Goal: Task Accomplishment & Management: Use online tool/utility

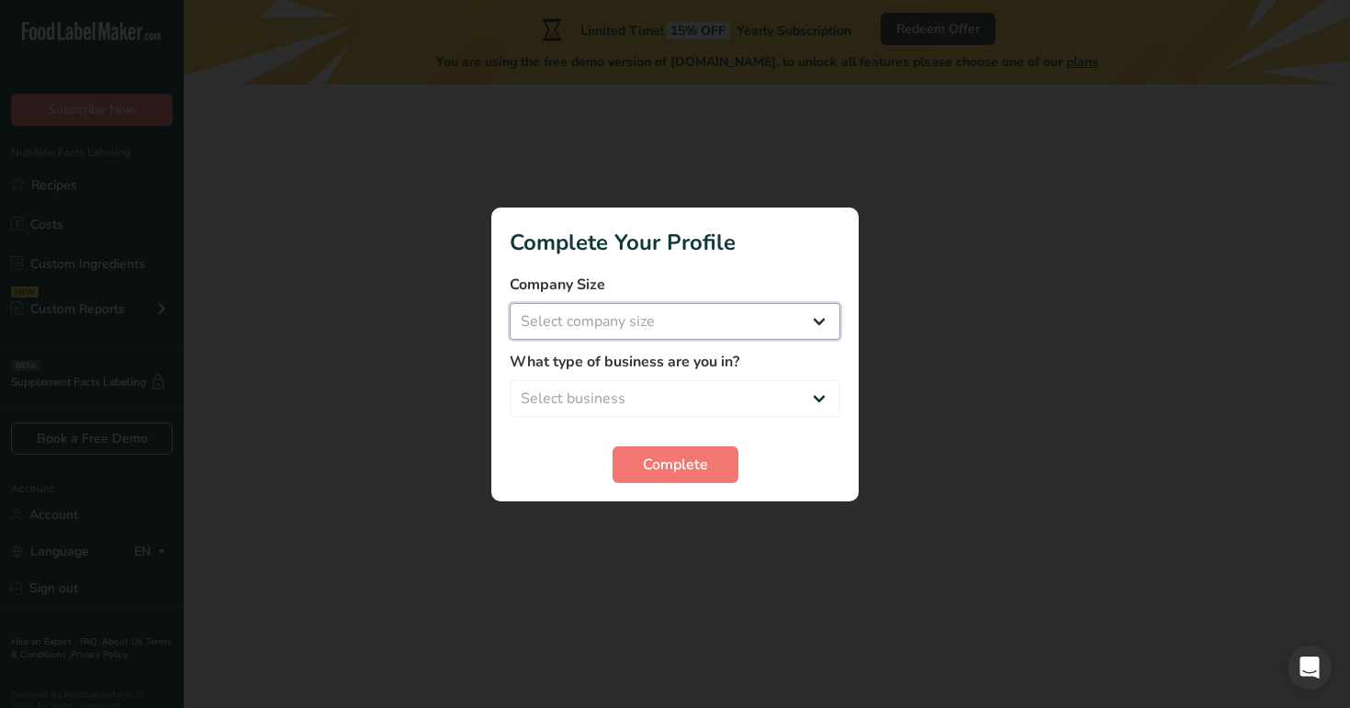
click at [673, 316] on select "Select company size Over 500 Employees test 1 1 Fewer than 10 Employees Fewer t…" at bounding box center [675, 321] width 331 height 37
select select "16"
click at [510, 303] on select "Select company size Over 500 Employees test 1 1 Fewer than 10 Employees Fewer t…" at bounding box center [675, 321] width 331 height 37
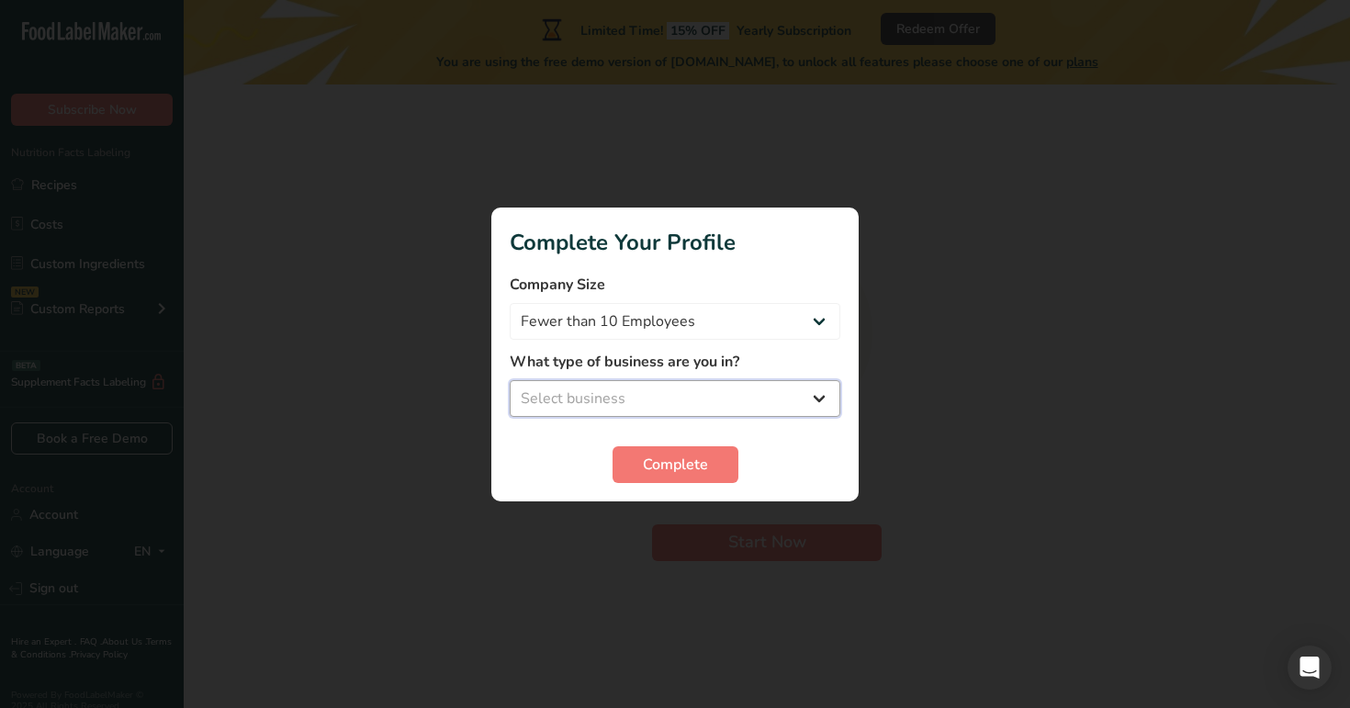
click at [720, 401] on select "Select business Packaged Food Manufacturer Restaurant & Cafe Bakery Meal Plans …" at bounding box center [675, 398] width 331 height 37
select select "3"
click at [510, 380] on select "Select business Packaged Food Manufacturer Restaurant & Cafe Bakery Meal Plans …" at bounding box center [675, 398] width 331 height 37
click at [674, 461] on span "Complete" at bounding box center [675, 465] width 65 height 22
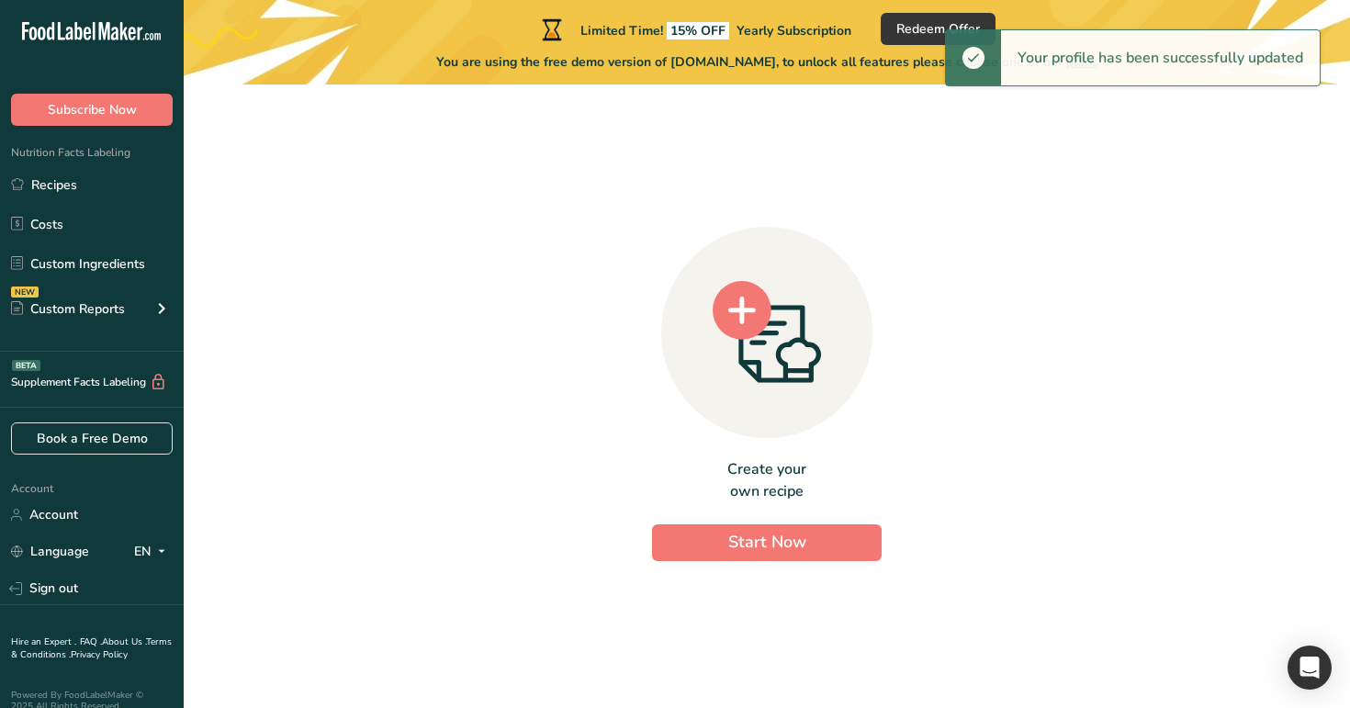
click at [105, 605] on div "Hire an Expert . FAQ . About Us . Terms & Conditions . Privacy Policy Powered B…" at bounding box center [92, 665] width 184 height 121
click at [122, 583] on link "Sign out" at bounding box center [92, 588] width 184 height 32
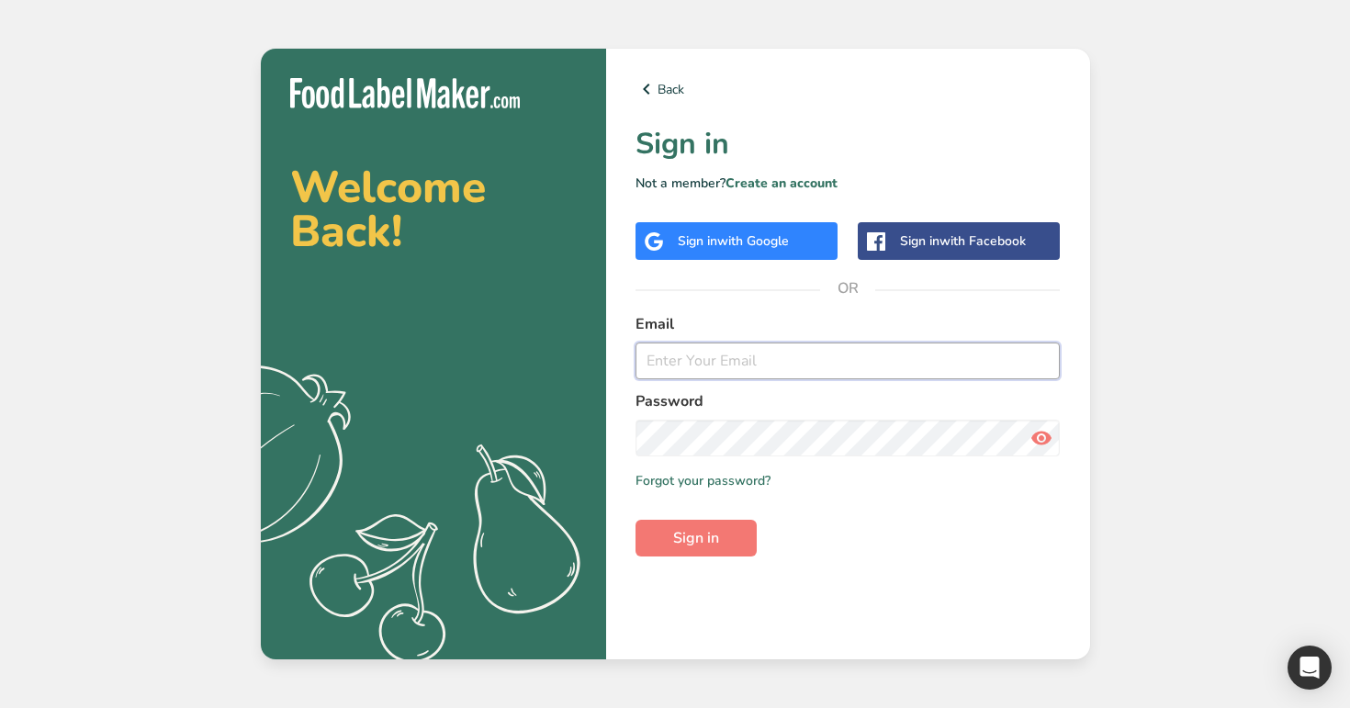
click at [753, 365] on input "email" at bounding box center [847, 360] width 425 height 37
type input "admin@test.com"
click at [635, 520] on button "Sign in" at bounding box center [695, 538] width 121 height 37
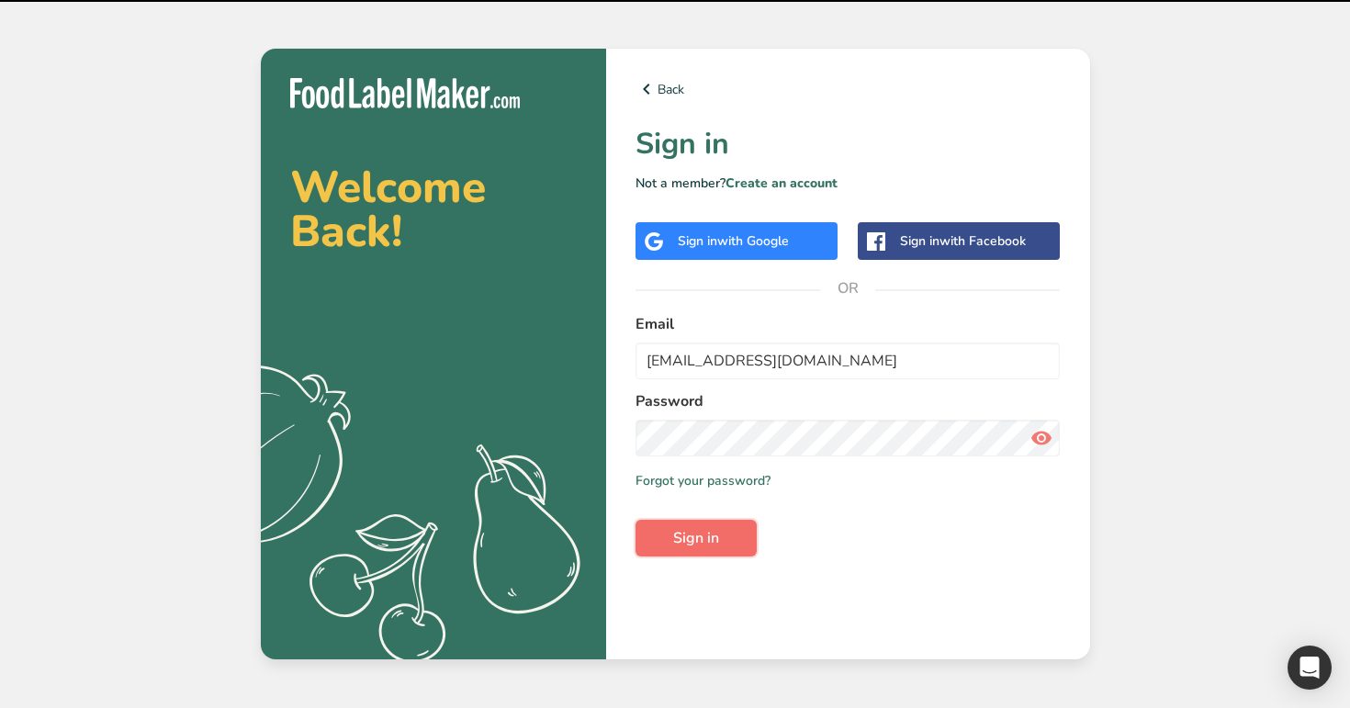
click at [703, 551] on button "Sign in" at bounding box center [695, 538] width 121 height 37
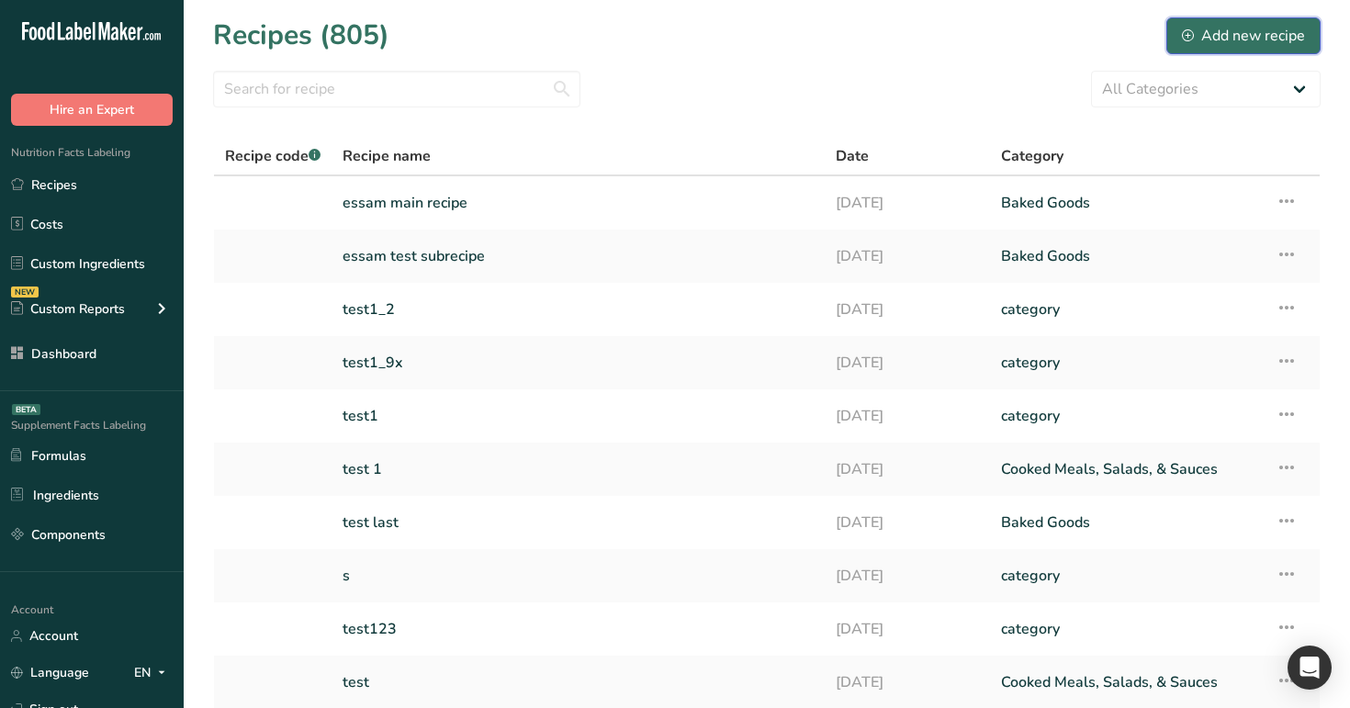
click at [1187, 29] on icon at bounding box center [1188, 35] width 12 height 12
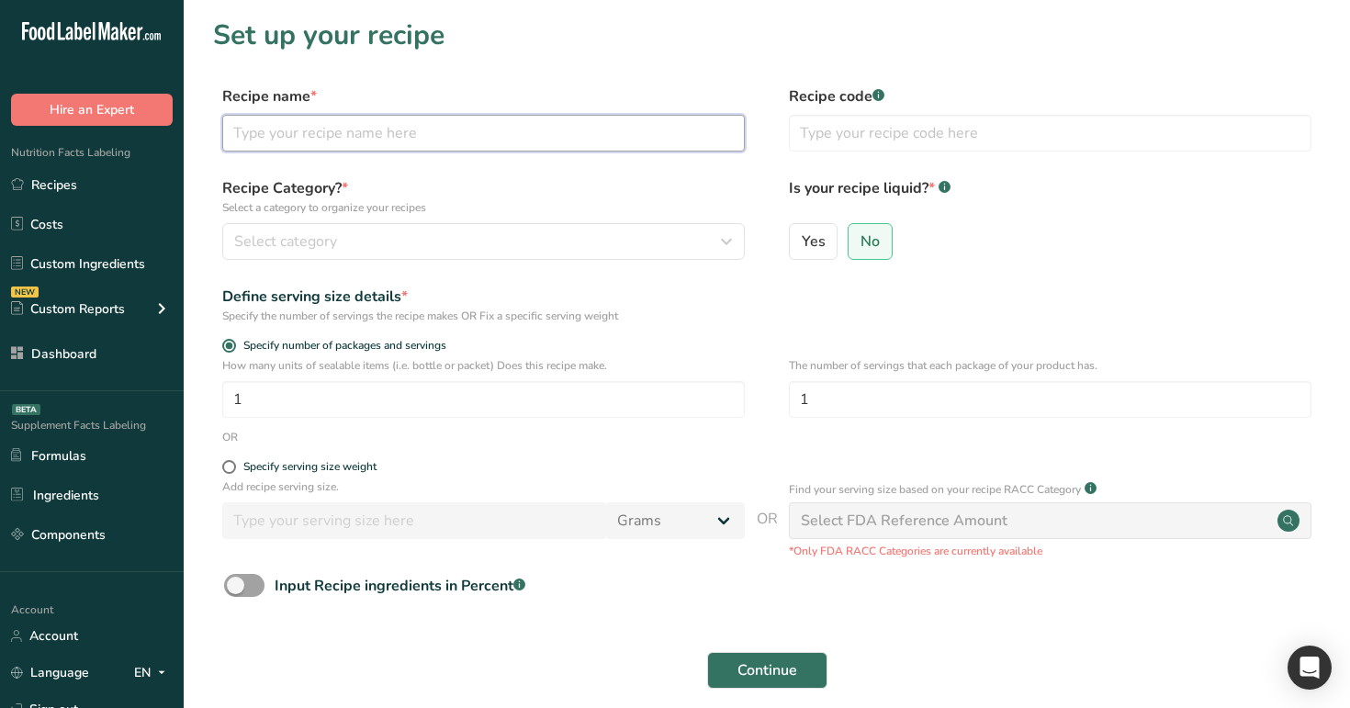
click at [455, 135] on input "text" at bounding box center [483, 133] width 522 height 37
type input "test allergen 1"
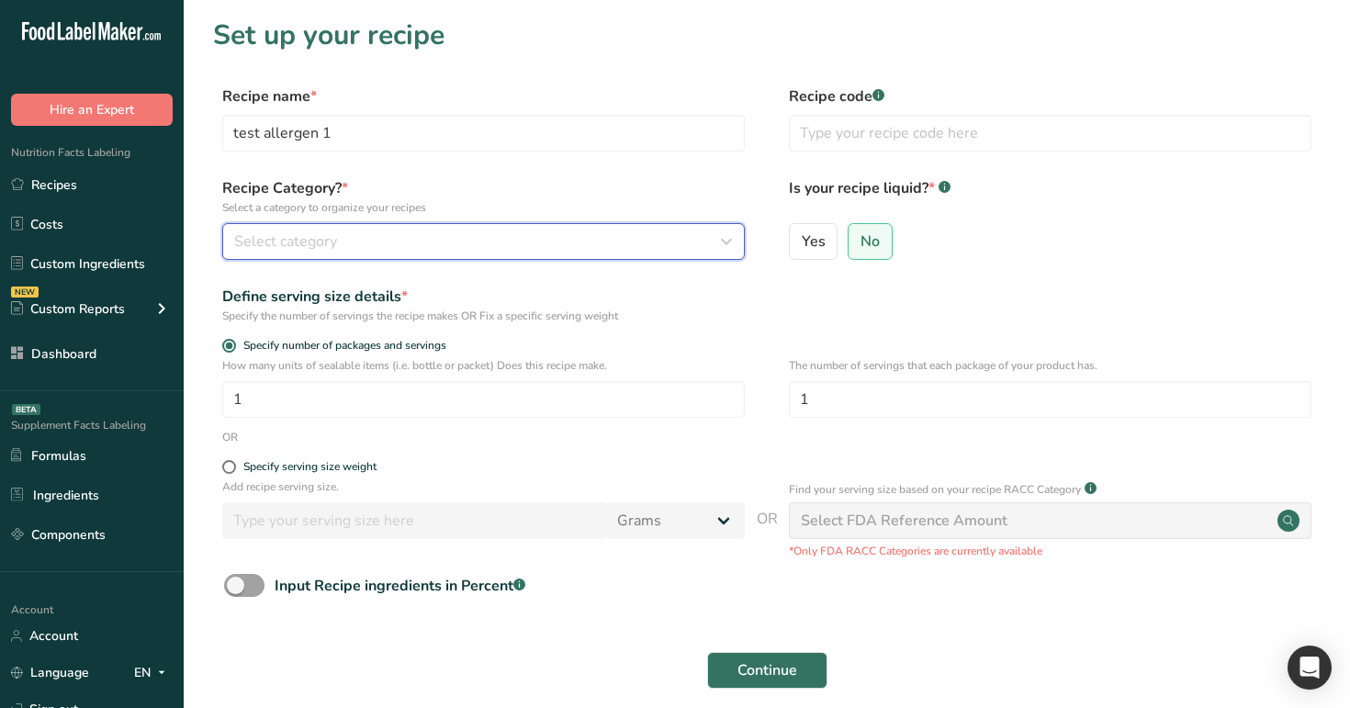
click at [470, 244] on div "Select category" at bounding box center [478, 241] width 488 height 22
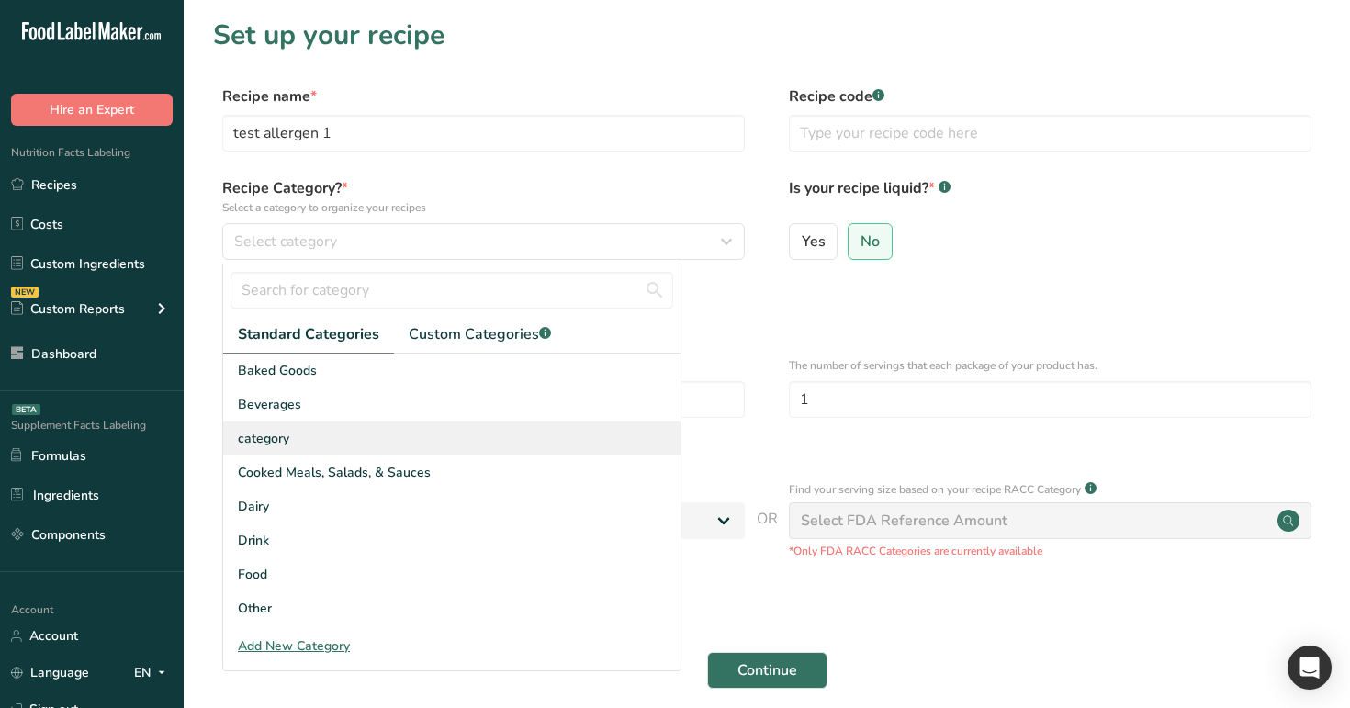
click at [450, 450] on div "category" at bounding box center [451, 438] width 457 height 34
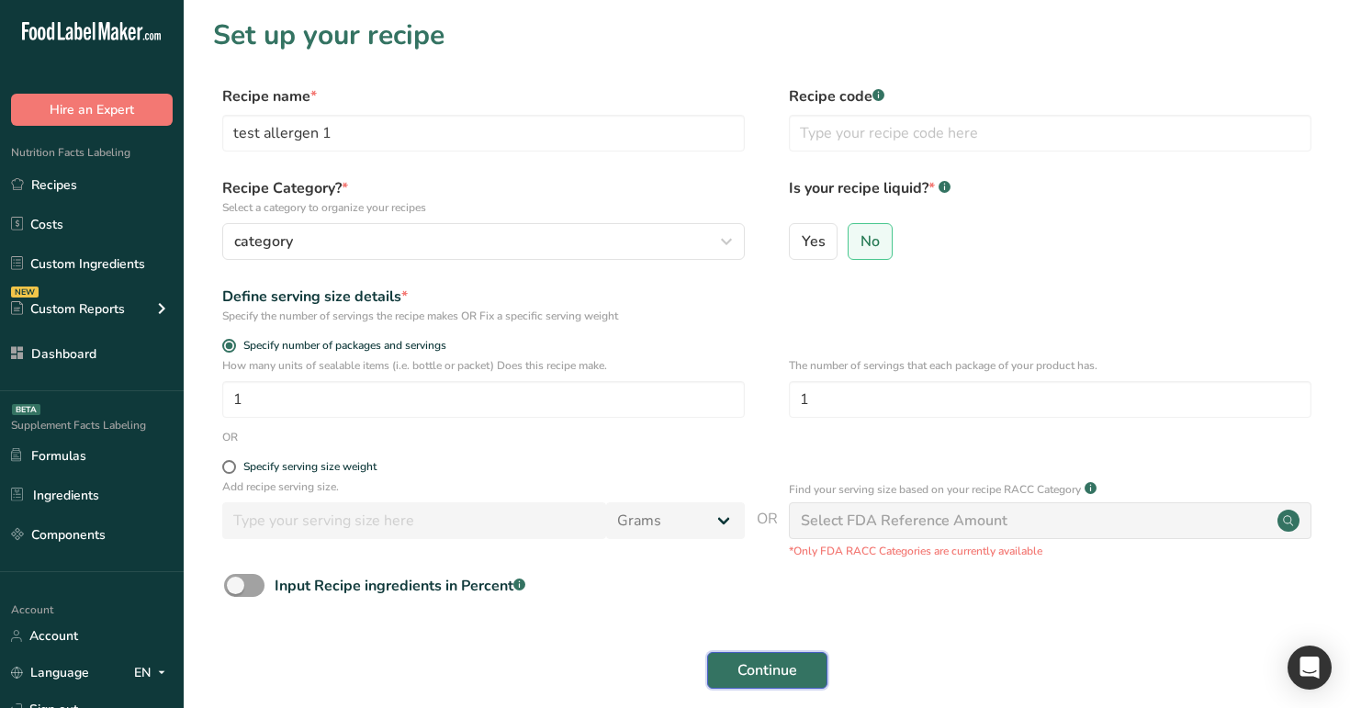
click at [782, 679] on span "Continue" at bounding box center [767, 670] width 60 height 22
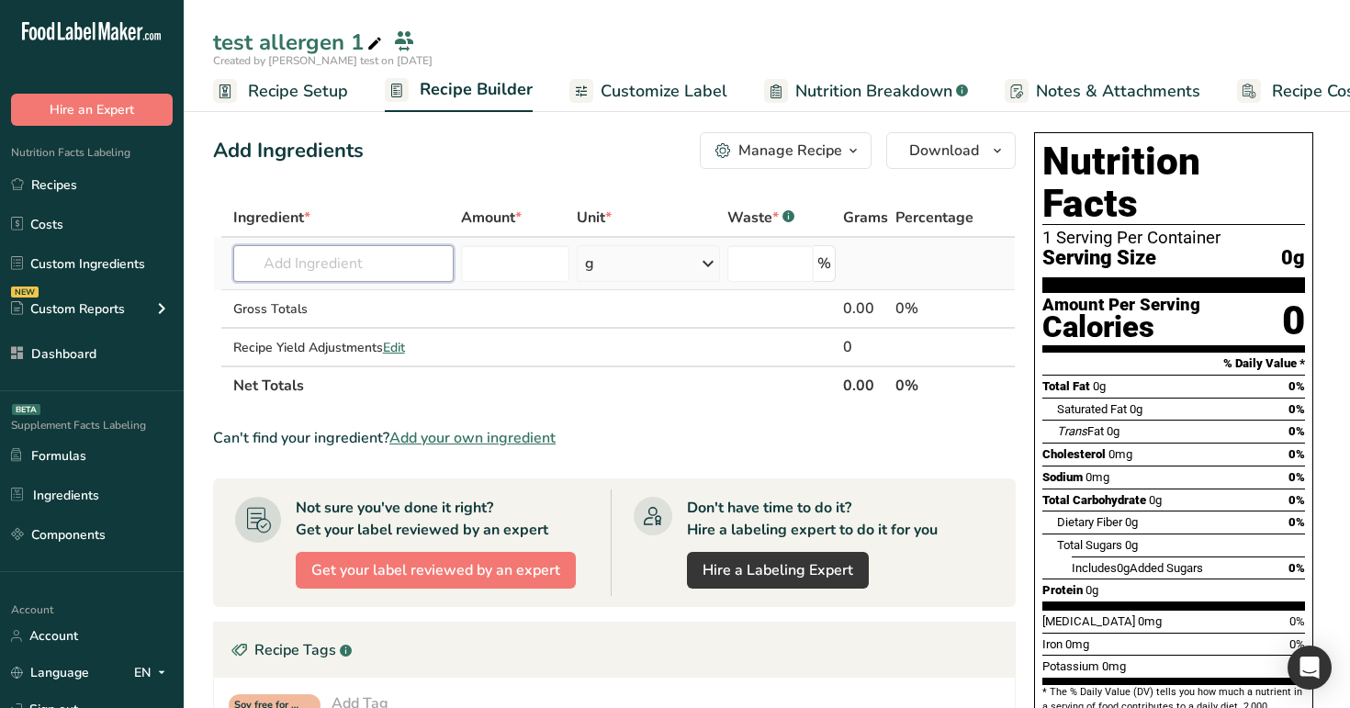
click at [328, 266] on input "text" at bounding box center [343, 263] width 221 height 37
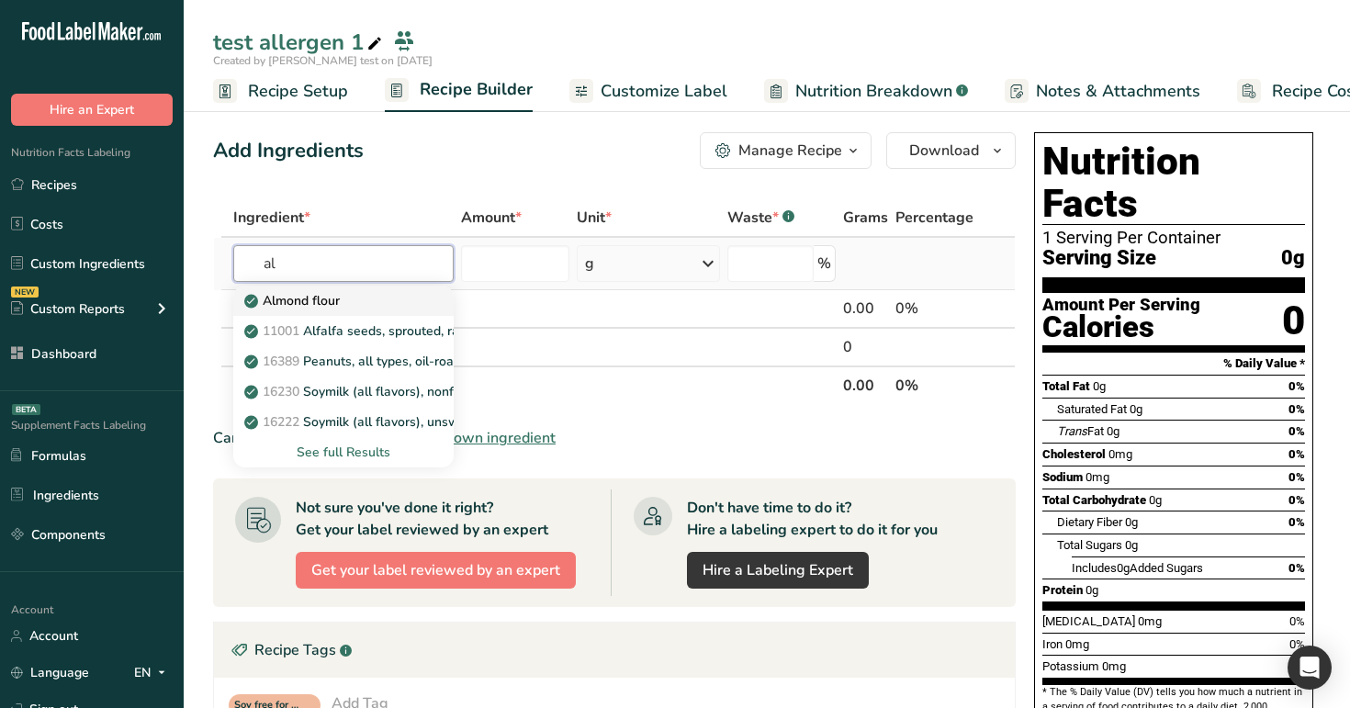
type input "al"
click at [304, 301] on p "Almond flour" at bounding box center [294, 300] width 92 height 19
type input "Almond flour"
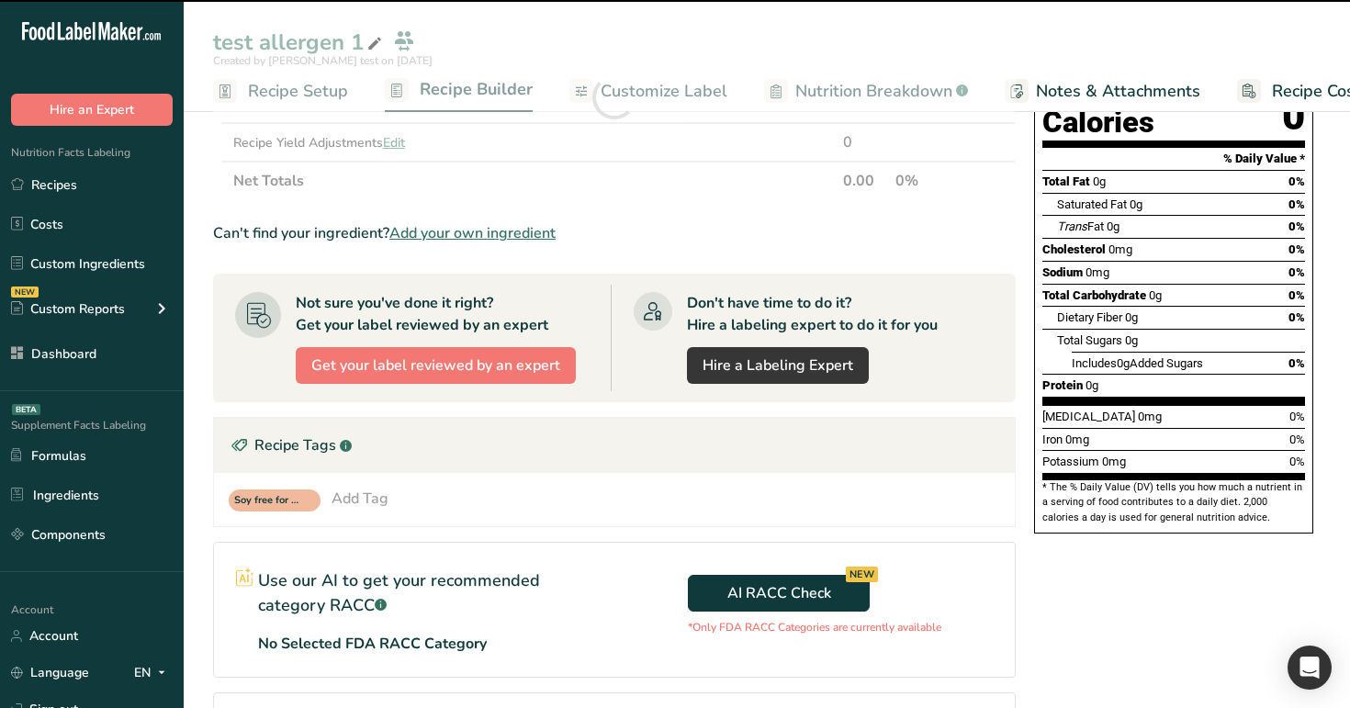
scroll to position [206, 0]
type input "0"
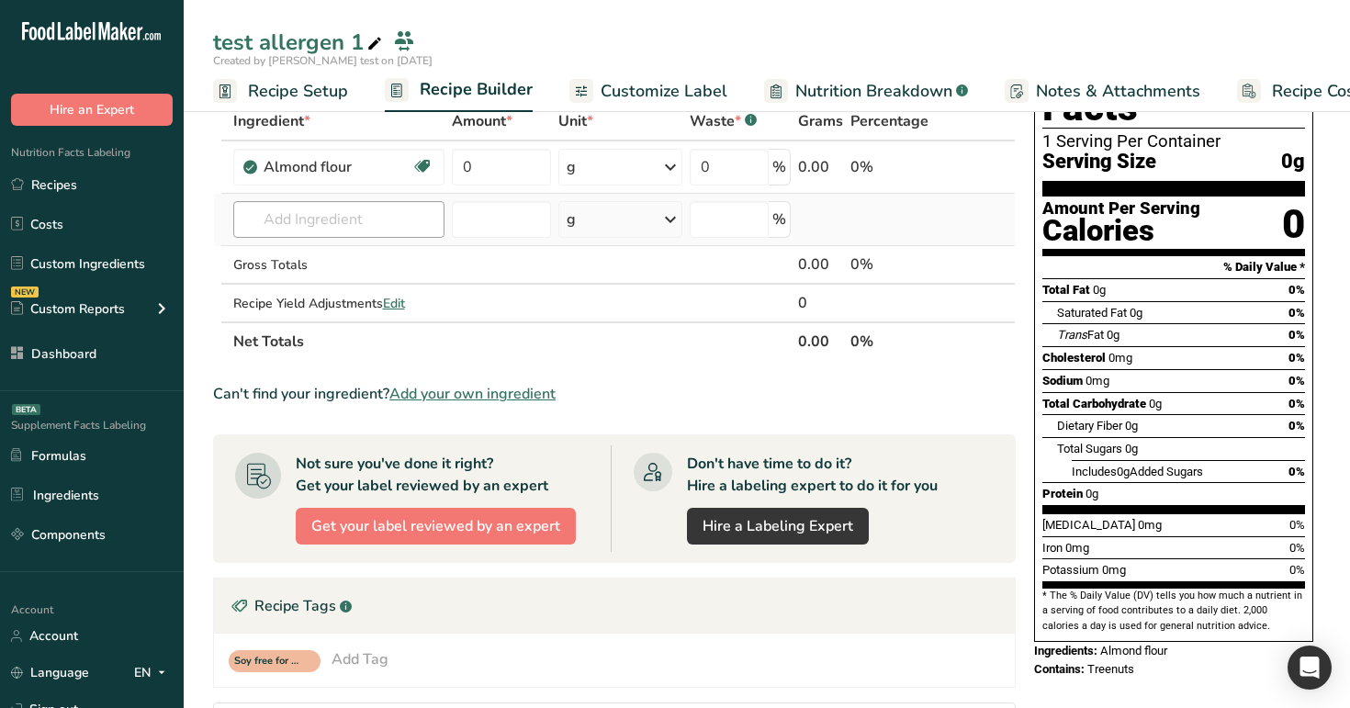
scroll to position [39, 0]
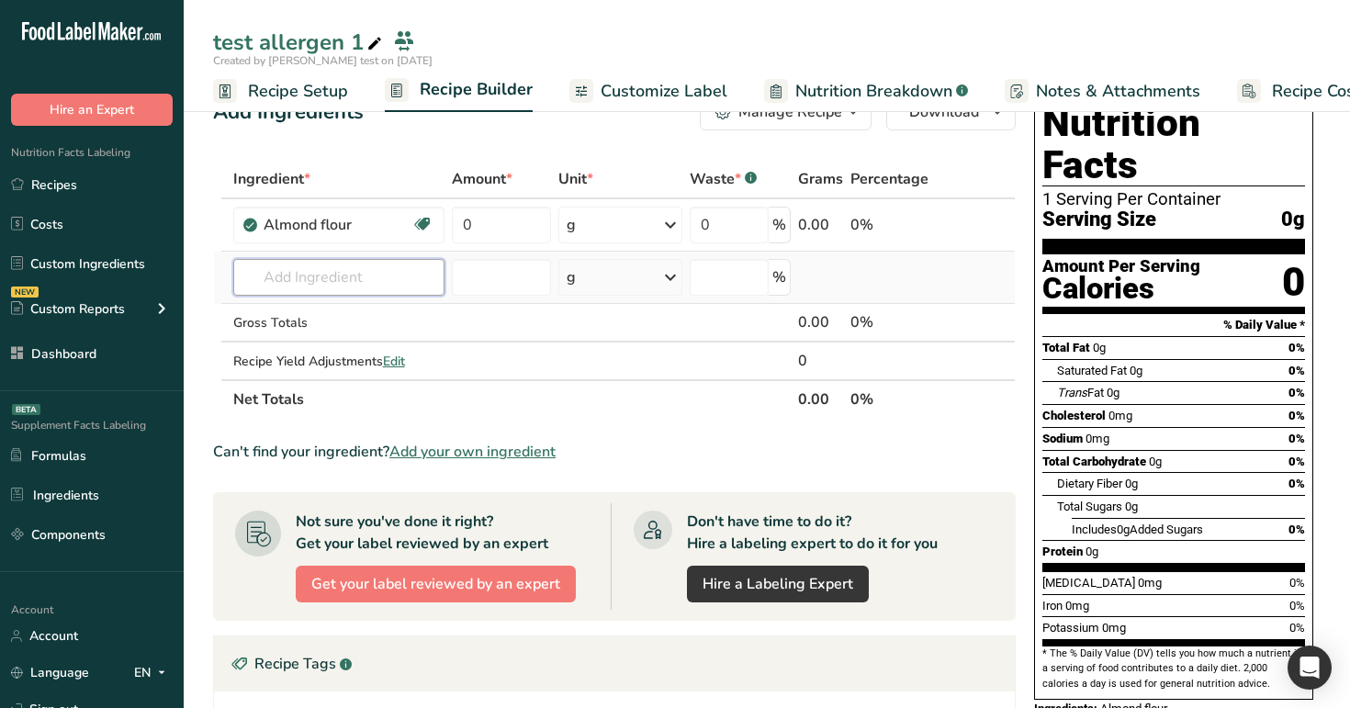
click at [328, 277] on input "text" at bounding box center [339, 277] width 212 height 37
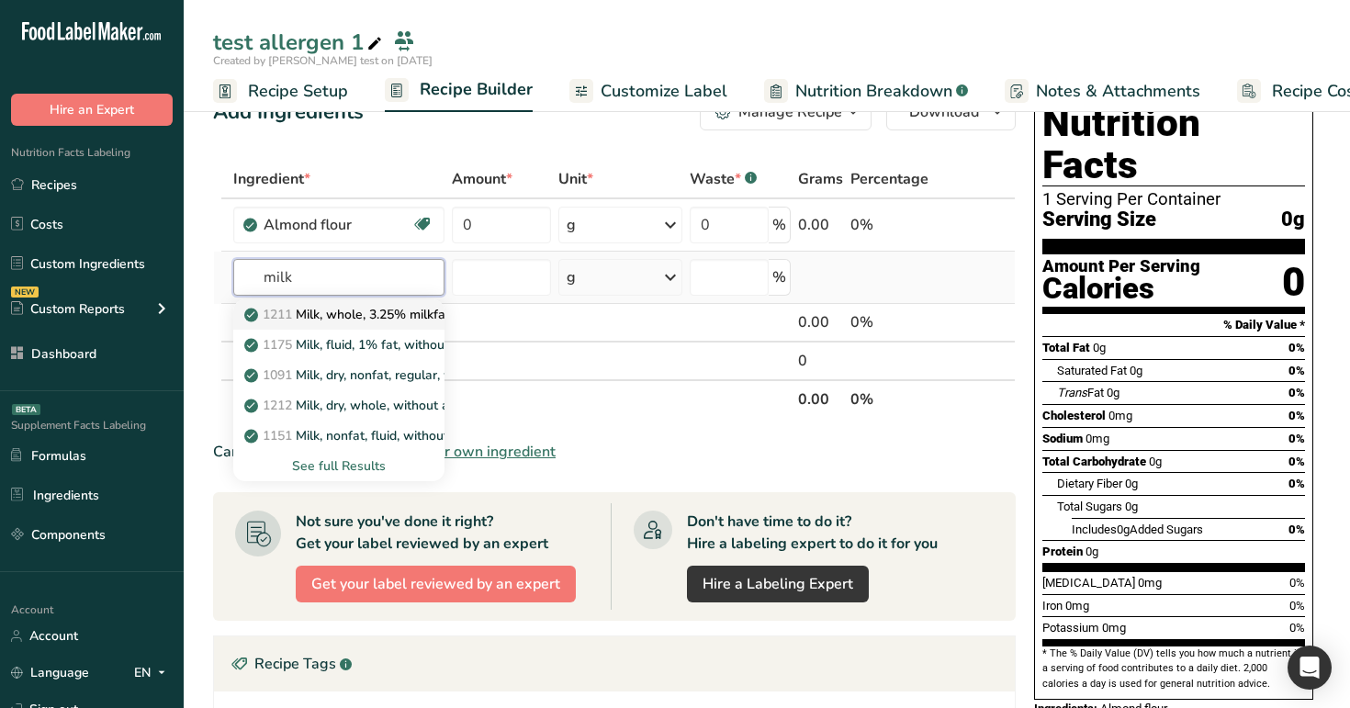
type input "milk"
click at [326, 321] on p "1211 Milk, whole, 3.25% milkfat, without added vitamin A and vitamin D" at bounding box center [492, 314] width 489 height 19
type input "Milk, whole, 3.25% milkfat, without added vitamin A and vitamin D"
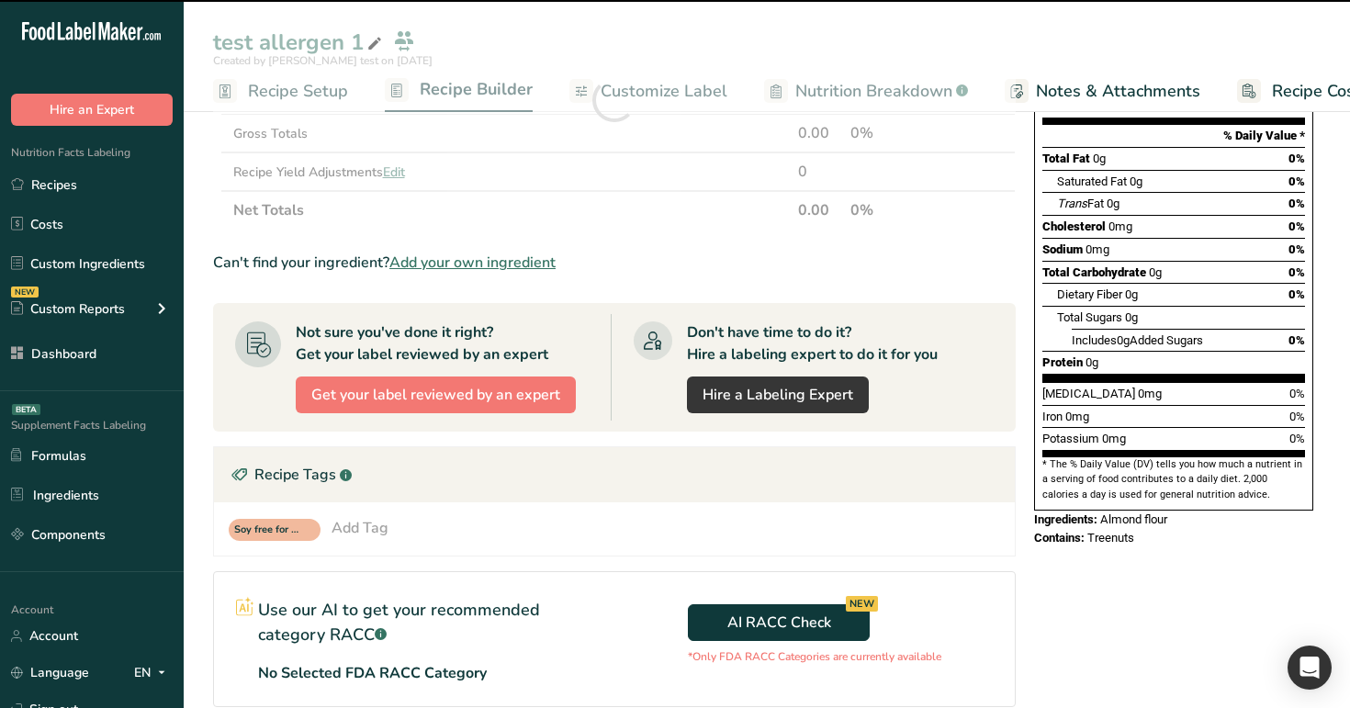
type input "0"
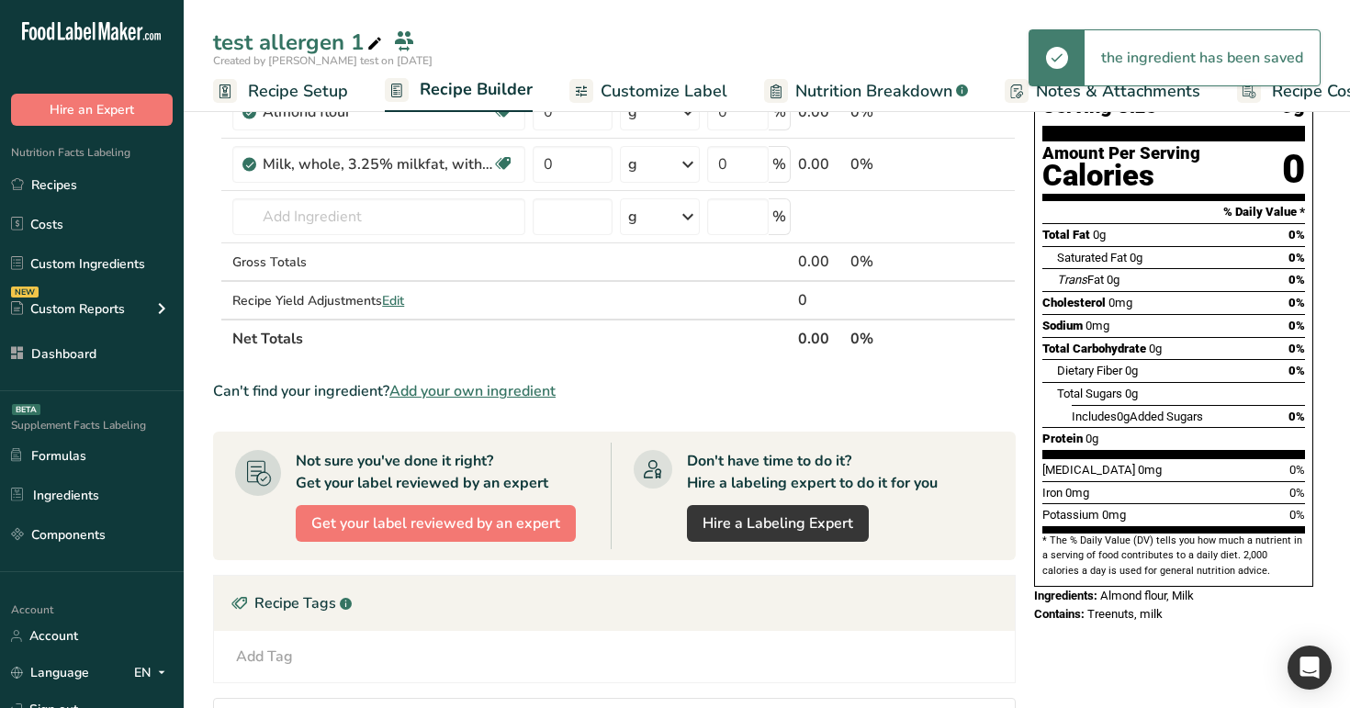
scroll to position [0, 0]
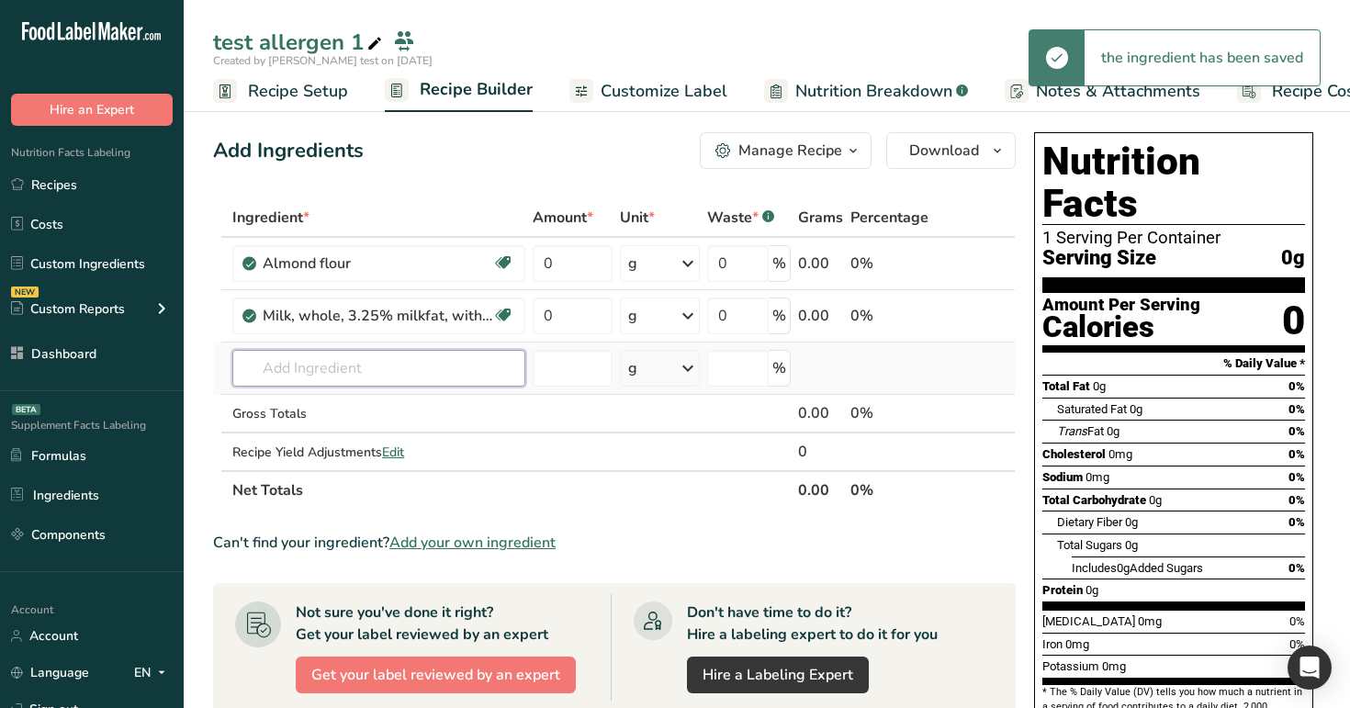
click at [436, 369] on input "text" at bounding box center [378, 368] width 293 height 37
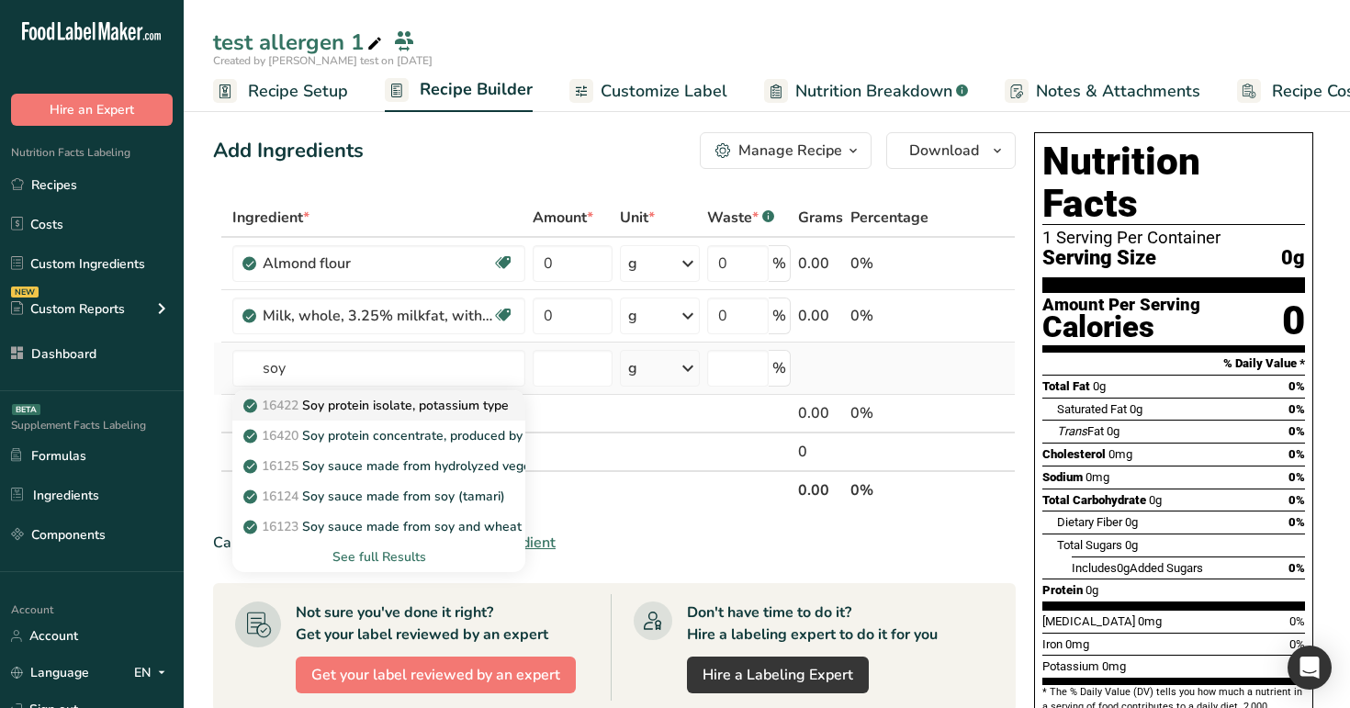
click at [399, 397] on p "16422 Soy protein isolate, potassium type" at bounding box center [378, 405] width 262 height 19
type input "Soy protein isolate, potassium type"
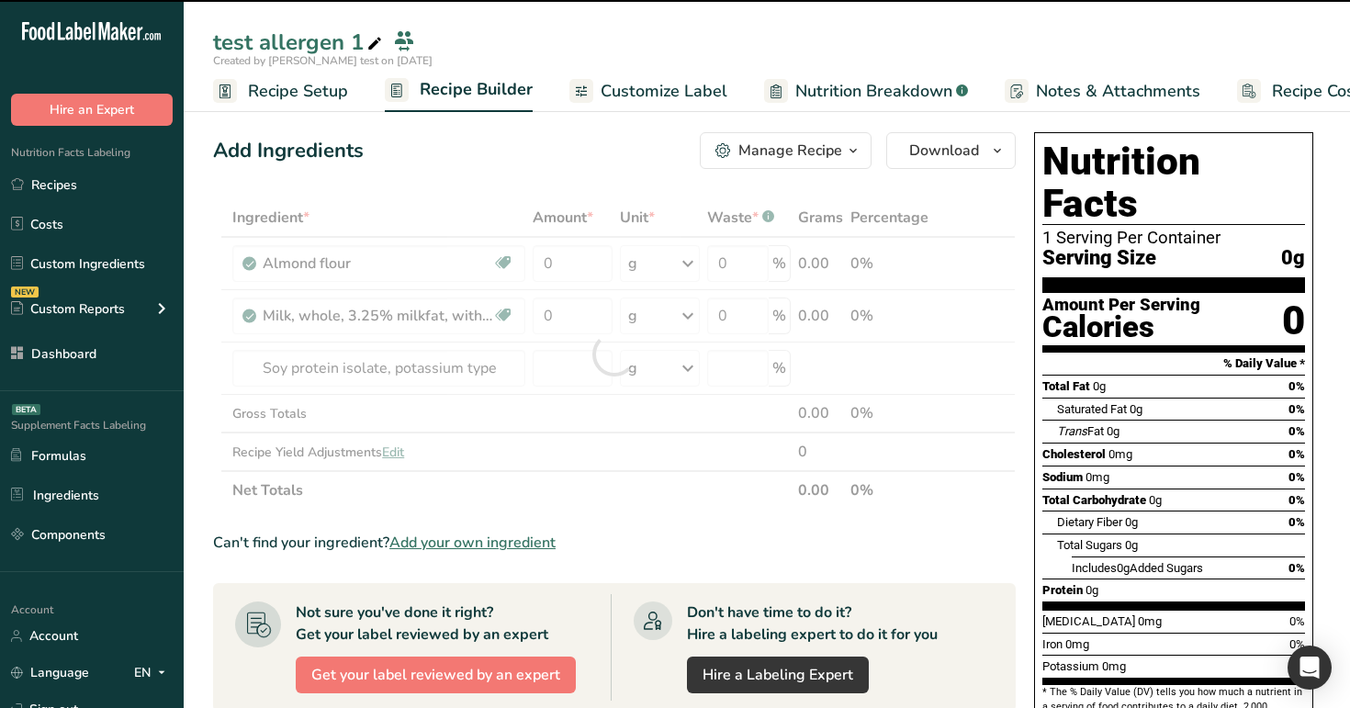
type input "0"
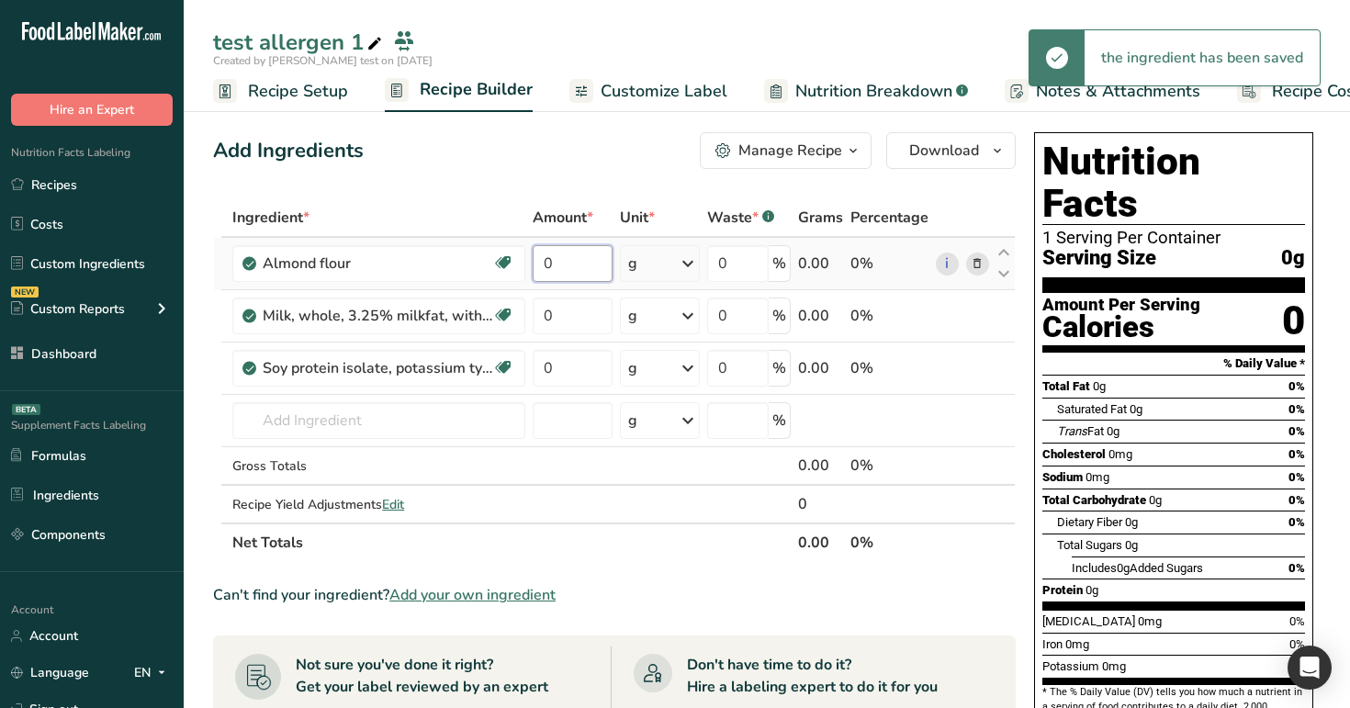
click at [571, 271] on input "0" at bounding box center [572, 263] width 79 height 37
type input "10"
click at [569, 319] on div "Ingredient * Amount * Unit * Waste * .a-a{fill:#347362;}.b-a{fill:#fff;} Grams …" at bounding box center [614, 380] width 803 height 364
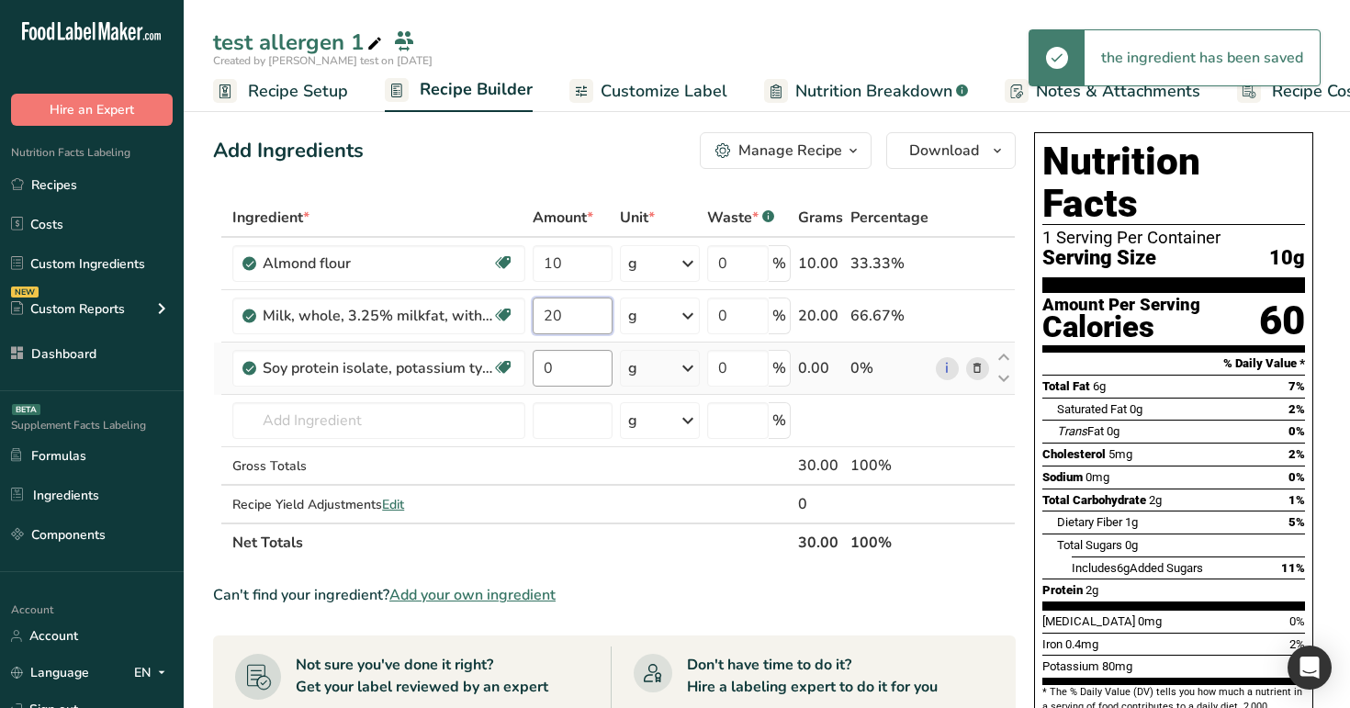
type input "20"
click at [571, 379] on div "Ingredient * Amount * Unit * Waste * .a-a{fill:#347362;}.b-a{fill:#fff;} Grams …" at bounding box center [614, 380] width 803 height 364
type input "1"
click at [600, 184] on div "Add Ingredients Manage Recipe Delete Recipe Duplicate Recipe Scale Recipe Save …" at bounding box center [620, 717] width 814 height 1184
click at [651, 93] on span "Customize Label" at bounding box center [664, 91] width 127 height 25
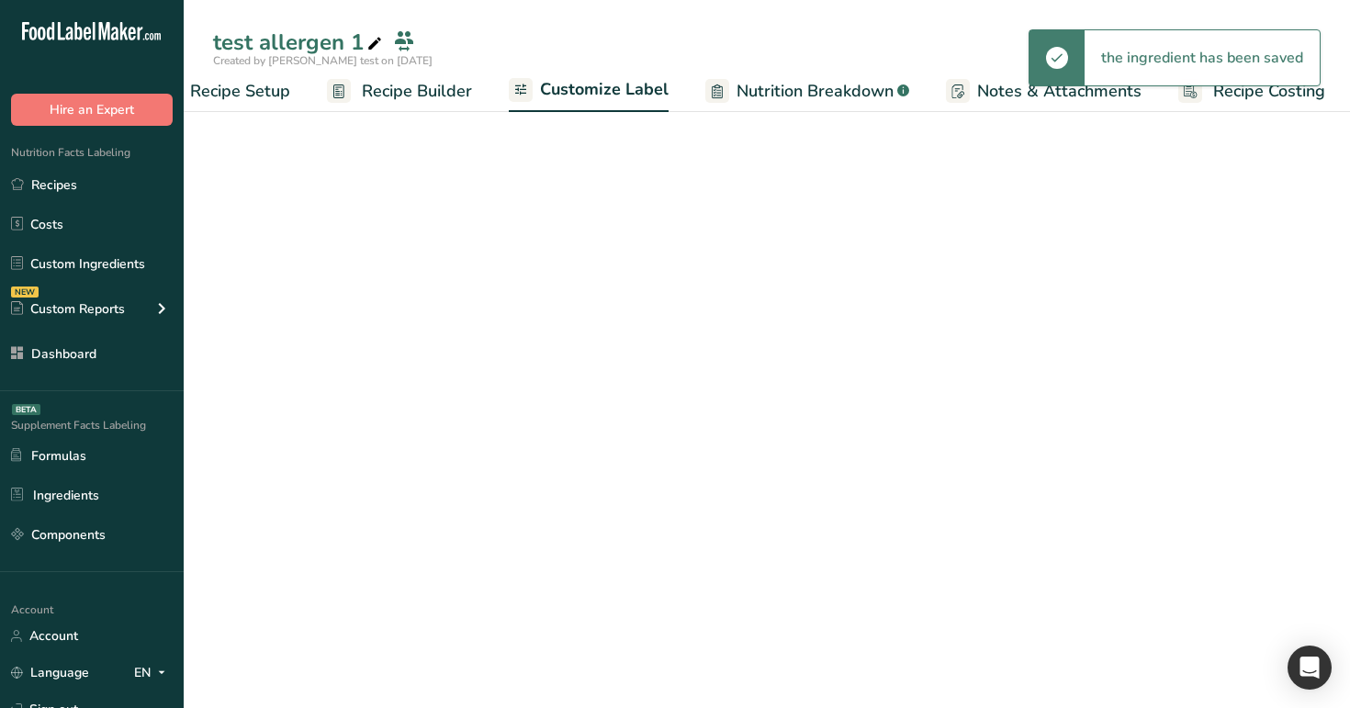
scroll to position [0, 62]
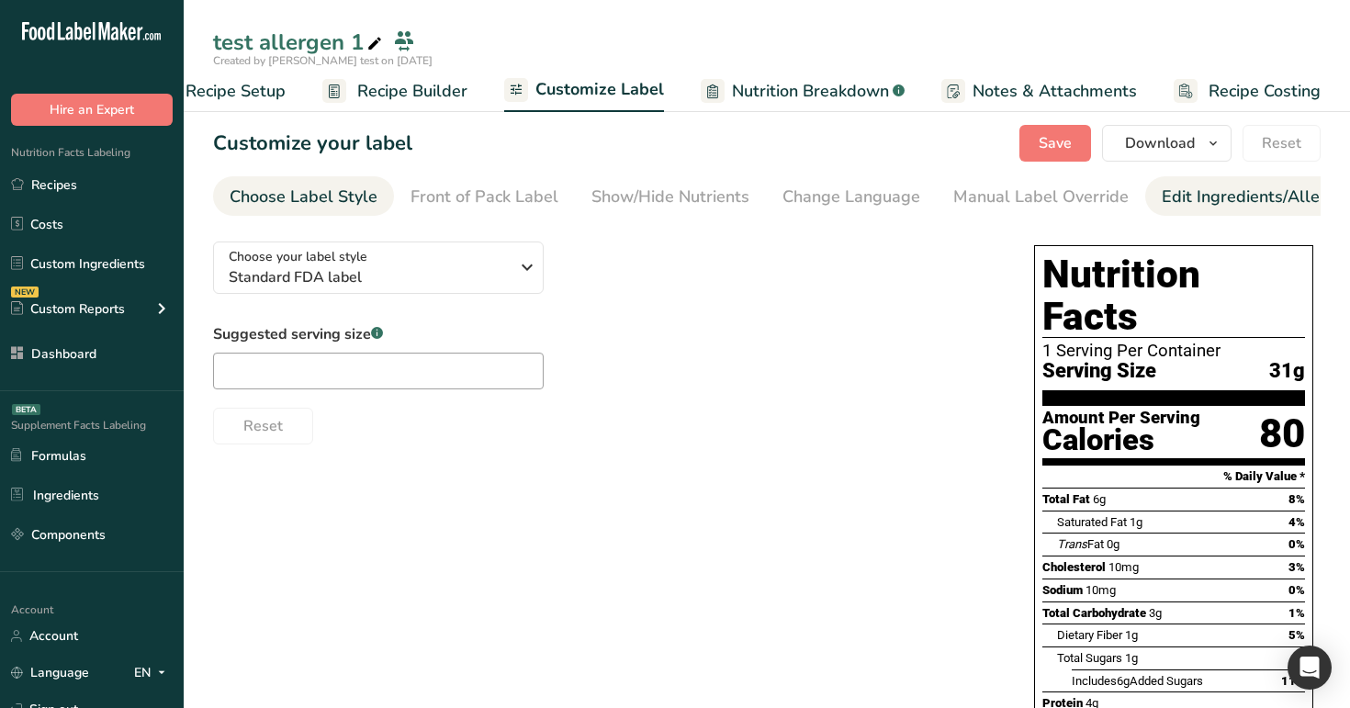
click at [1241, 197] on div "Edit Ingredients/Allergens List" at bounding box center [1278, 197] width 233 height 25
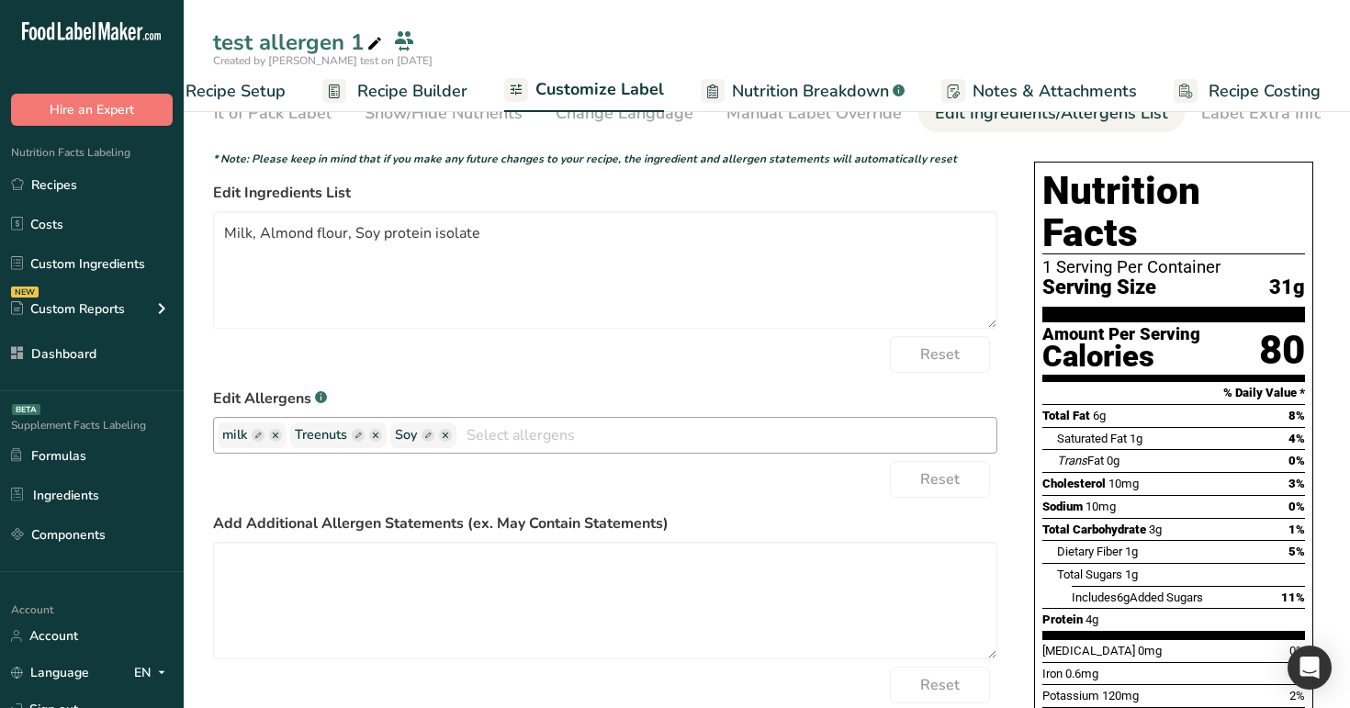
scroll to position [190, 0]
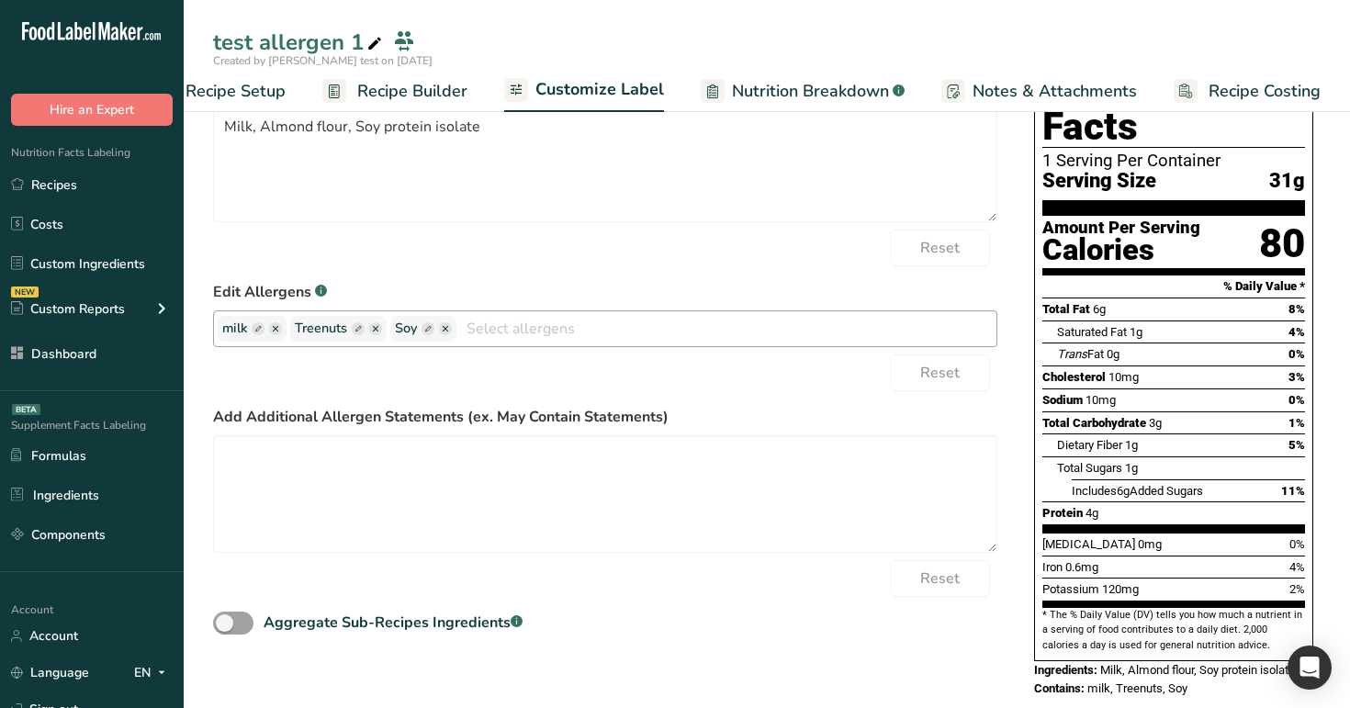
click at [264, 335] on icon "button" at bounding box center [258, 328] width 13 height 13
click at [285, 339] on input "text" at bounding box center [292, 329] width 140 height 24
type input "milk 1"
click at [449, 335] on icon "button" at bounding box center [455, 328] width 13 height 13
click at [427, 335] on input "text" at bounding box center [462, 329] width 140 height 24
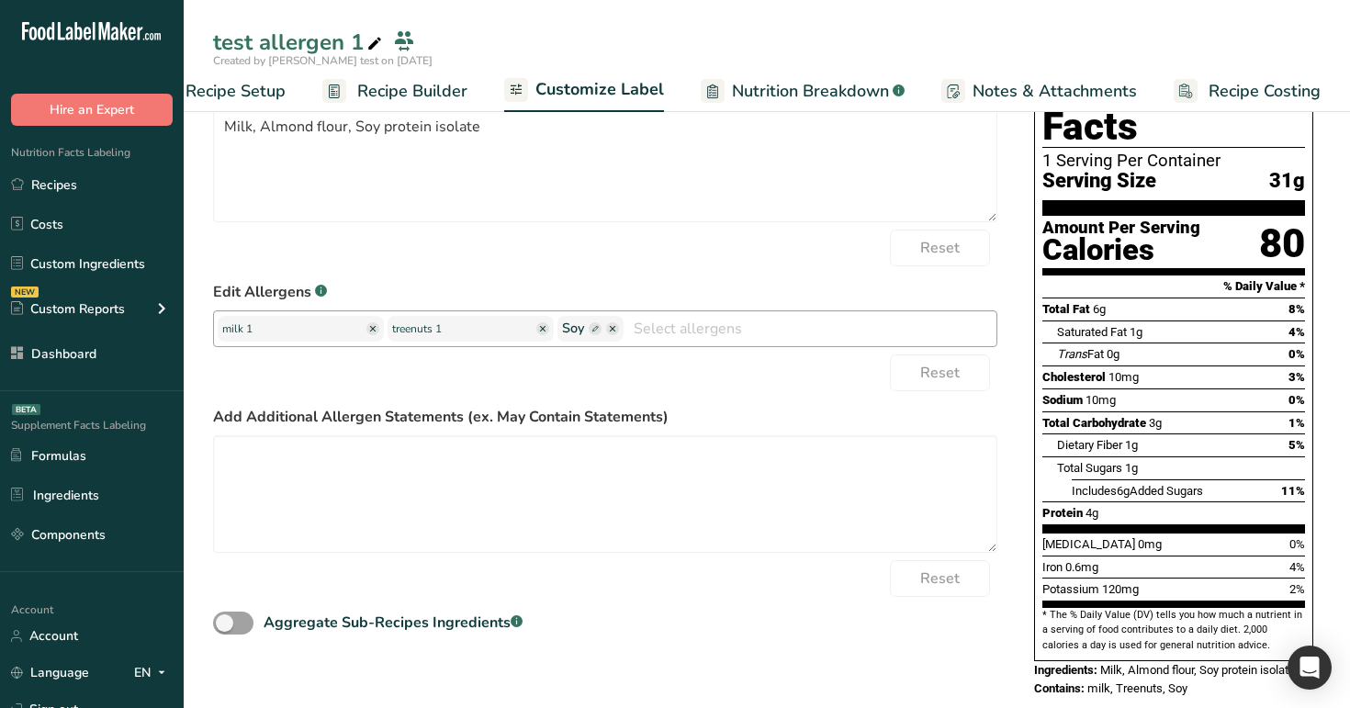
type input "treenuts 1"
click at [589, 335] on rect "button" at bounding box center [595, 328] width 13 height 13
click at [590, 341] on input "text" at bounding box center [632, 329] width 140 height 24
type input "soy 1"
click at [847, 398] on form "* Note: Please keep in mind that if you make any future changes to your recipe,…" at bounding box center [605, 341] width 784 height 594
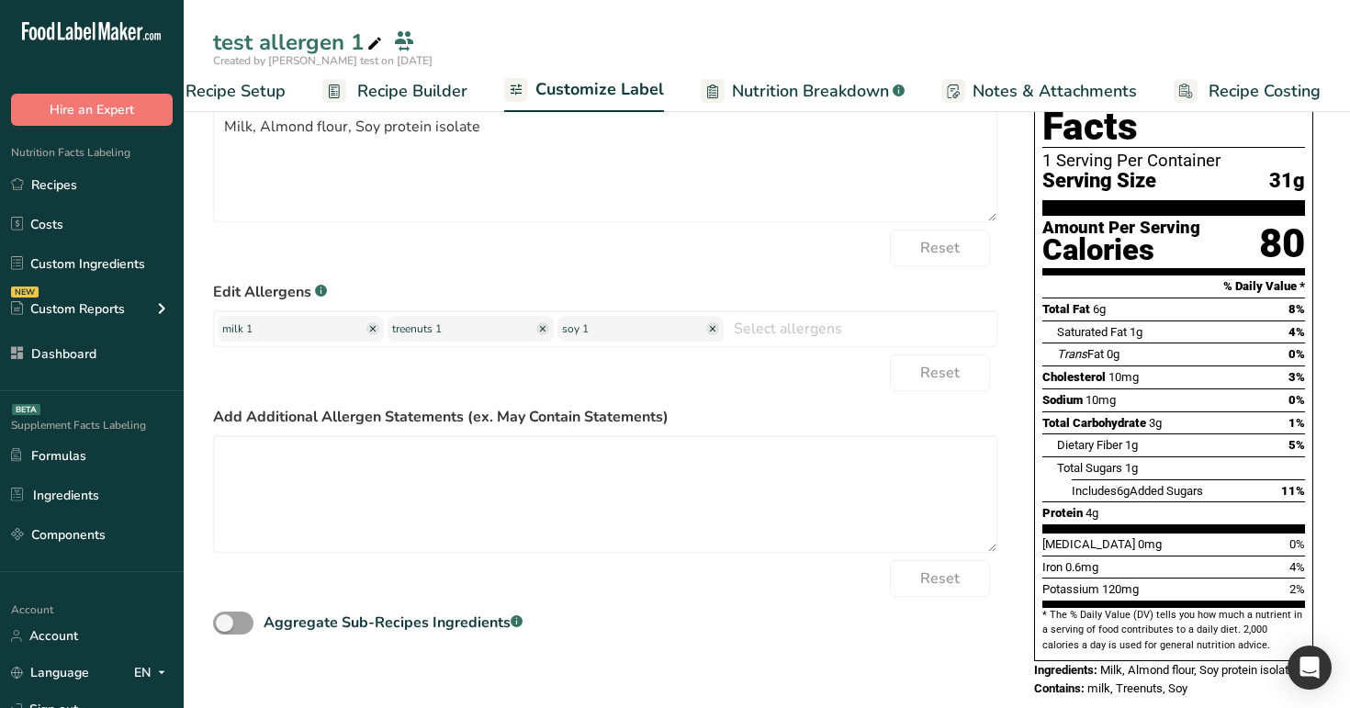
scroll to position [0, 0]
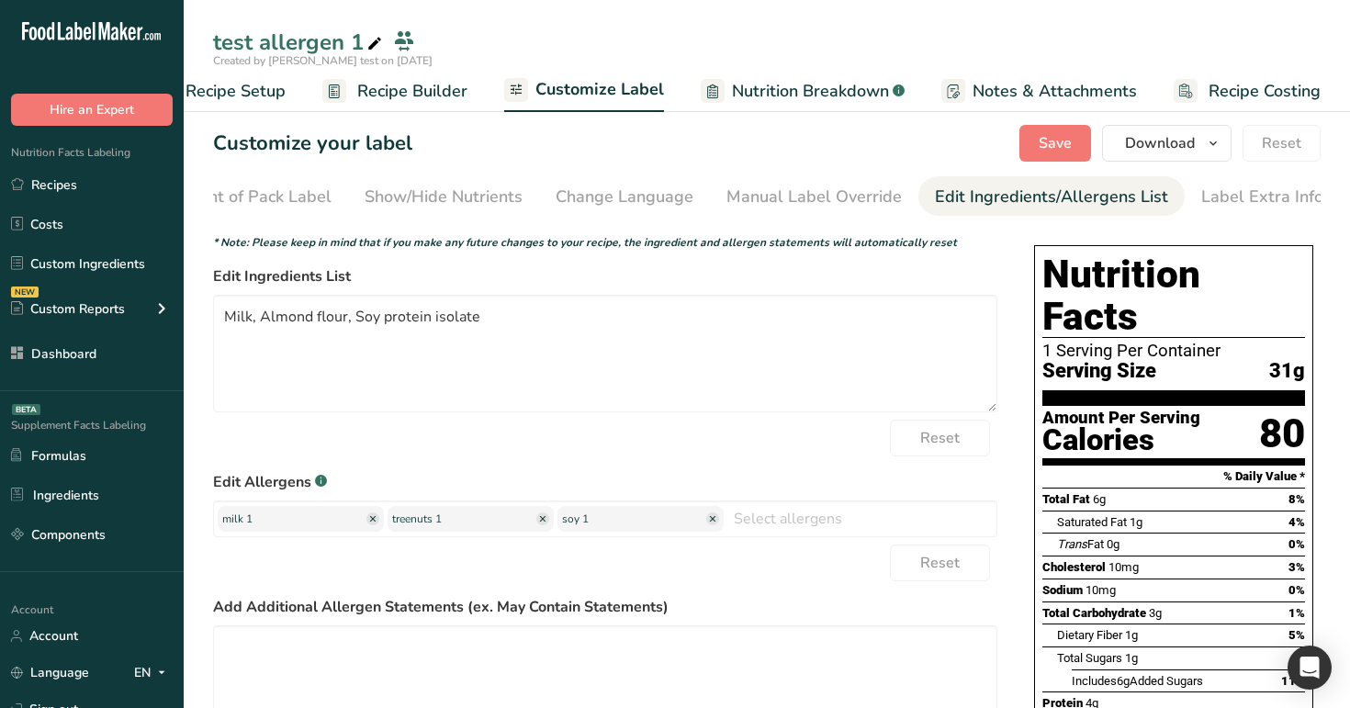
click at [1044, 120] on section "Customize your label Save Download Choose what to show on your downloaded label…" at bounding box center [767, 515] width 1166 height 840
click at [1048, 141] on span "Save" at bounding box center [1054, 143] width 33 height 22
click at [264, 185] on div "Front of Pack Label" at bounding box center [258, 197] width 148 height 25
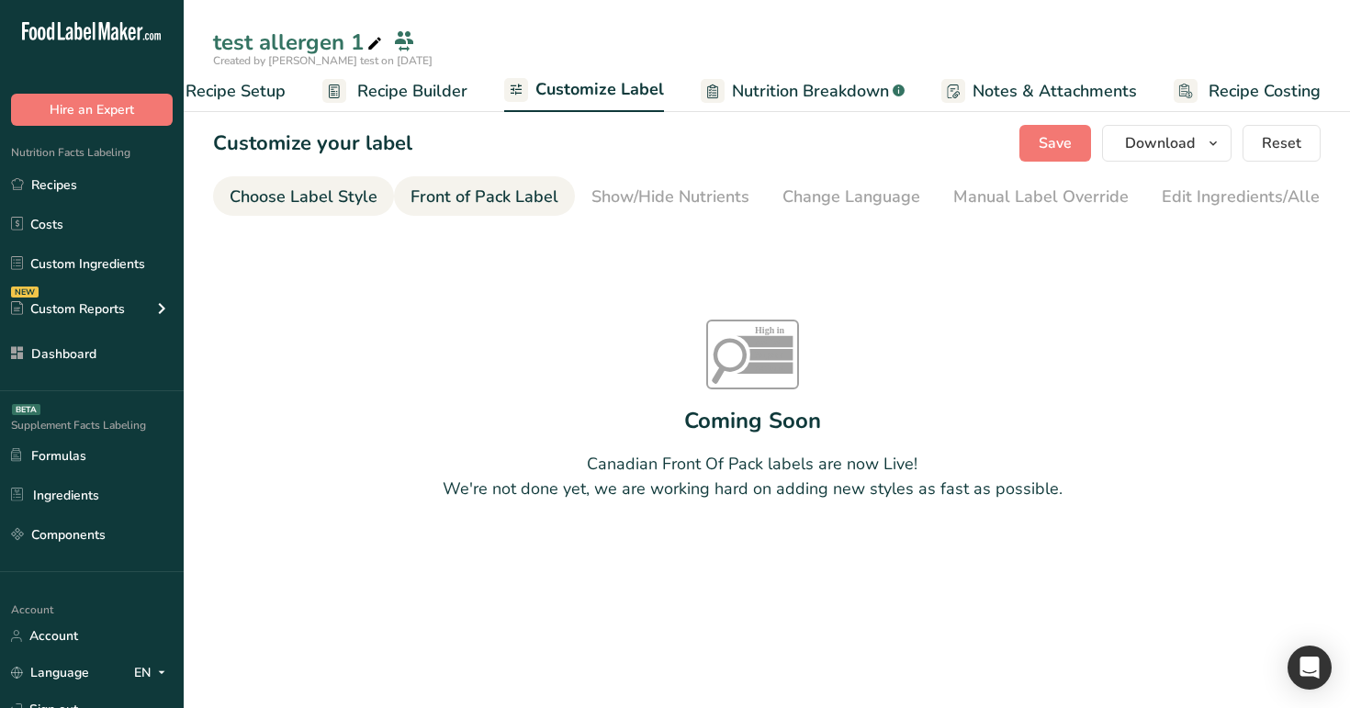
click at [324, 201] on div "Choose Label Style" at bounding box center [304, 197] width 148 height 25
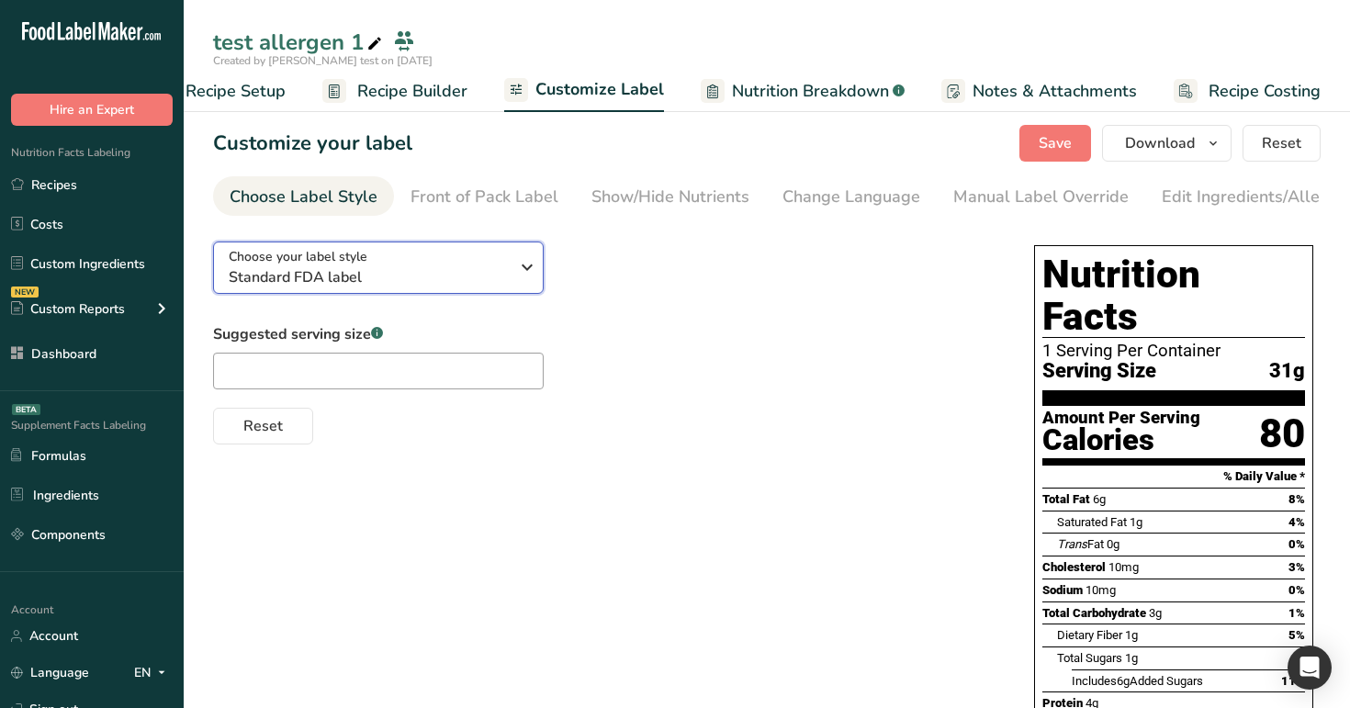
click at [442, 286] on span "Standard FDA label" at bounding box center [369, 277] width 280 height 22
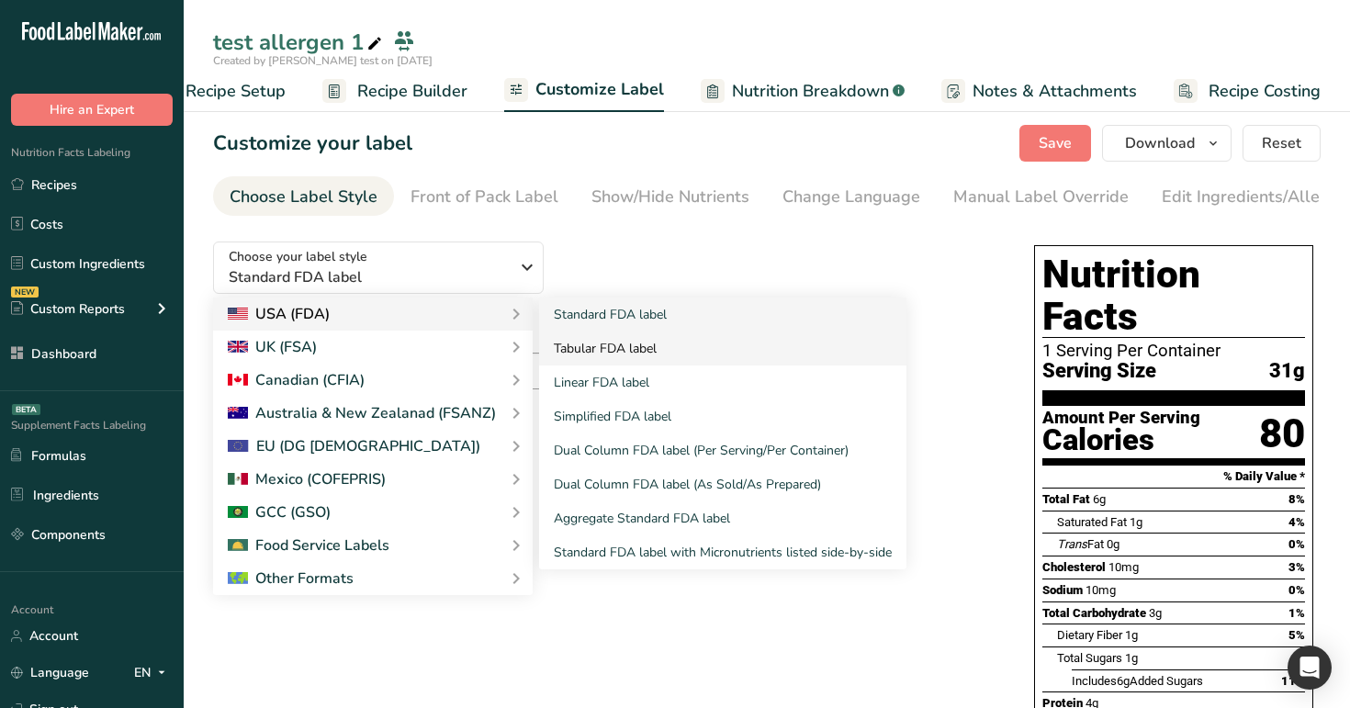
click at [579, 350] on link "Tabular FDA label" at bounding box center [722, 348] width 367 height 34
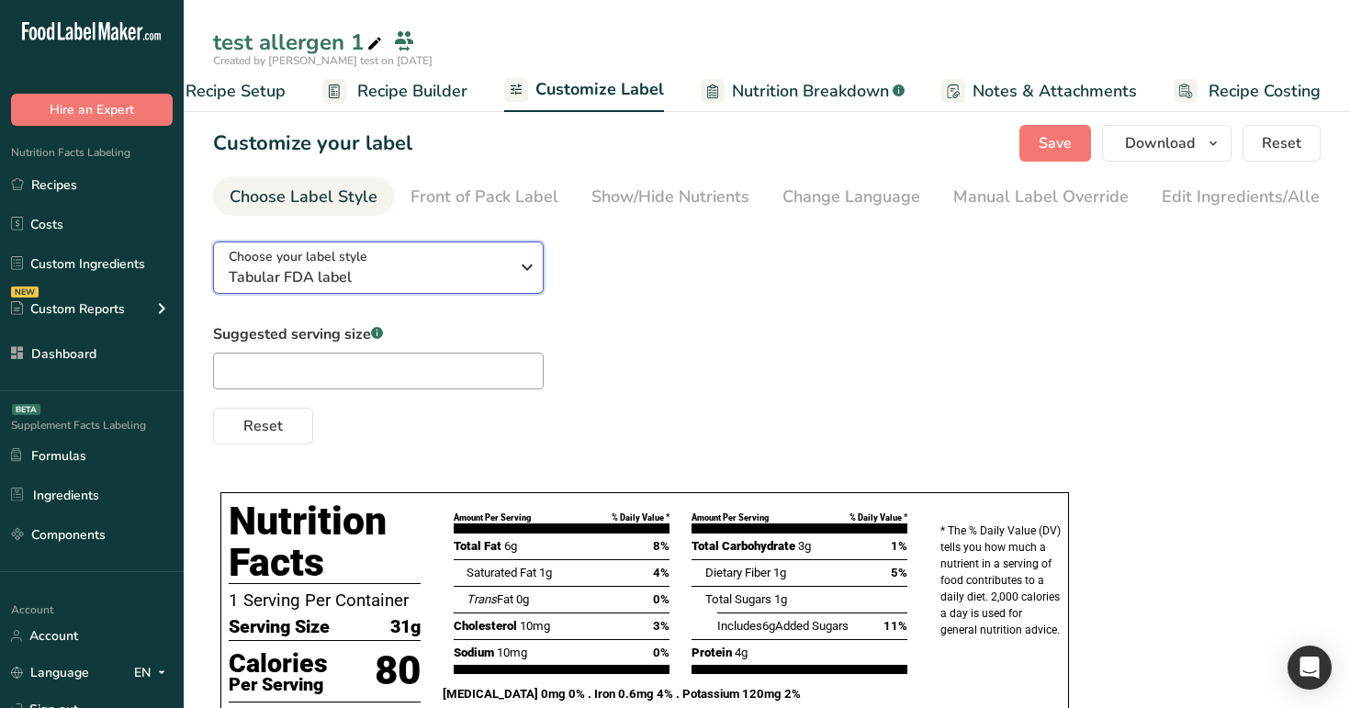
click at [490, 294] on button "Choose your label style Tabular FDA label" at bounding box center [378, 267] width 331 height 52
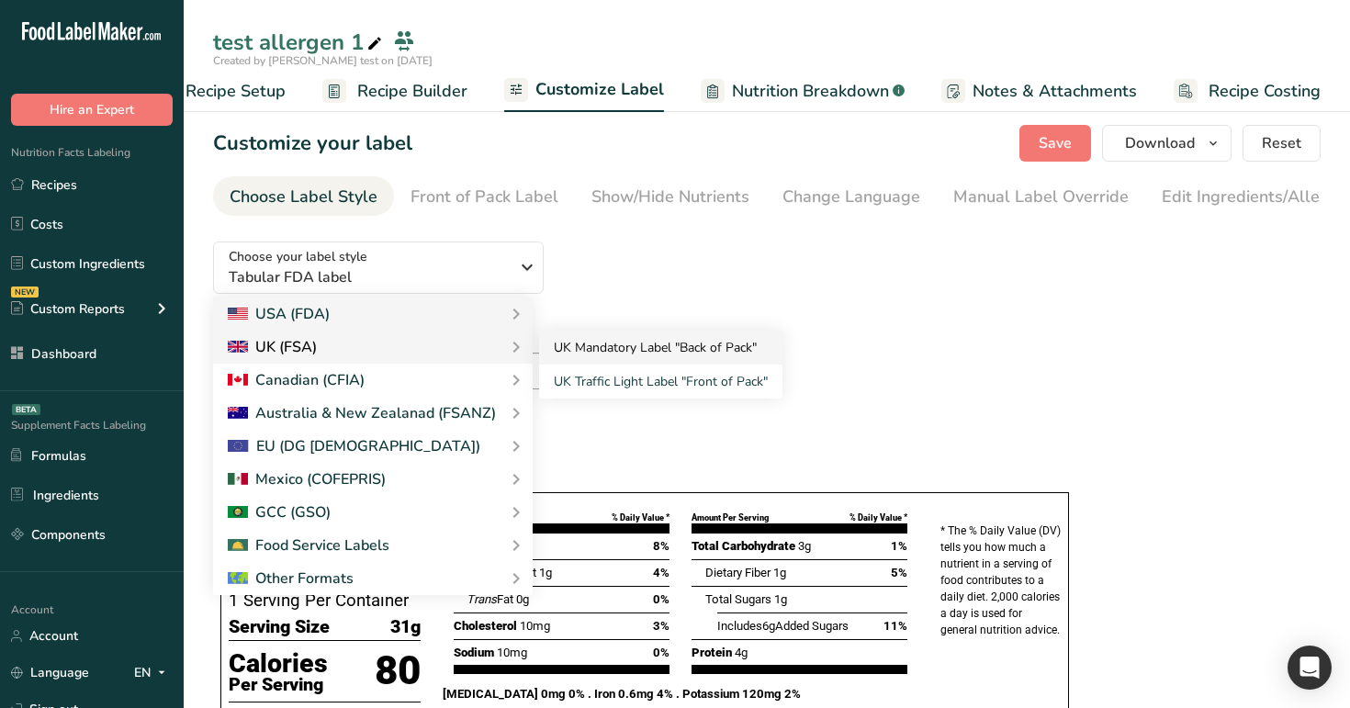
click at [617, 358] on link "UK Mandatory Label "Back of Pack"" at bounding box center [660, 348] width 243 height 34
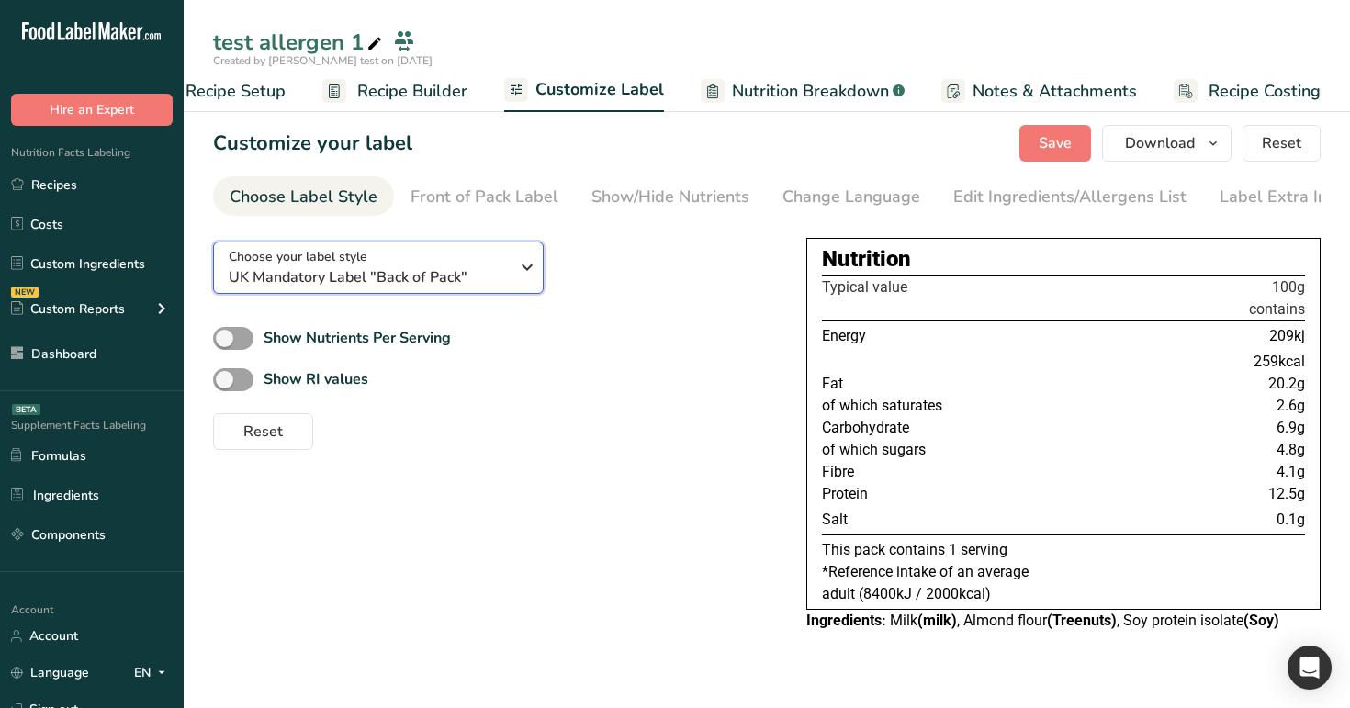
click at [454, 269] on div "Choose your label style UK Mandatory Label "Back of Pack"" at bounding box center [369, 267] width 280 height 41
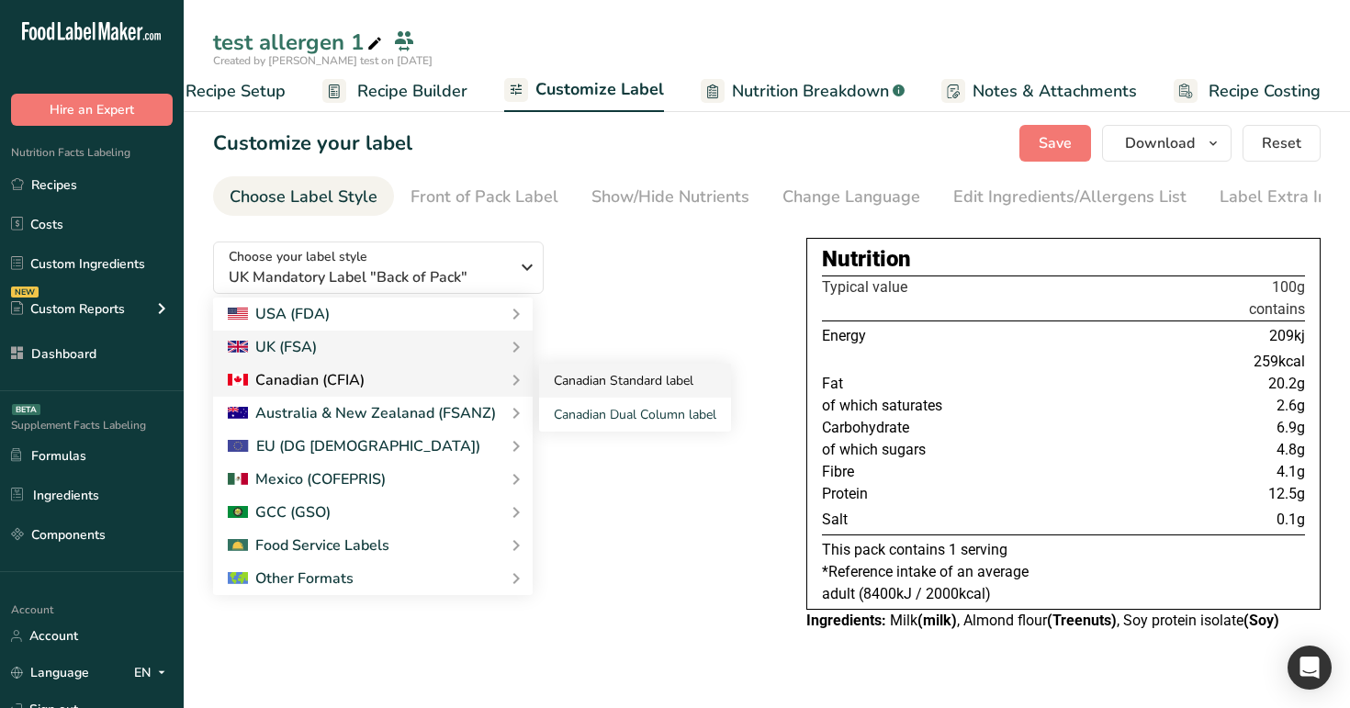
click at [579, 398] on link "Canadian Standard label" at bounding box center [635, 381] width 192 height 34
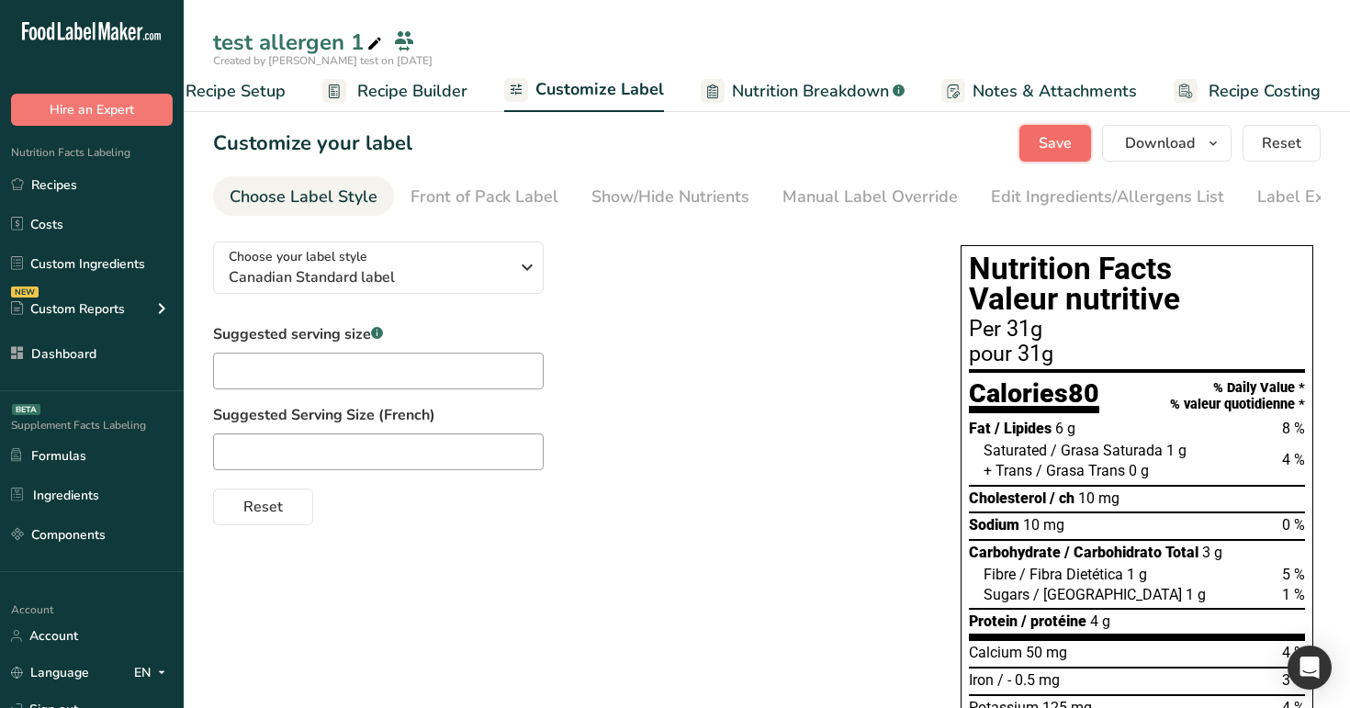
click at [1047, 144] on span "Save" at bounding box center [1054, 143] width 33 height 22
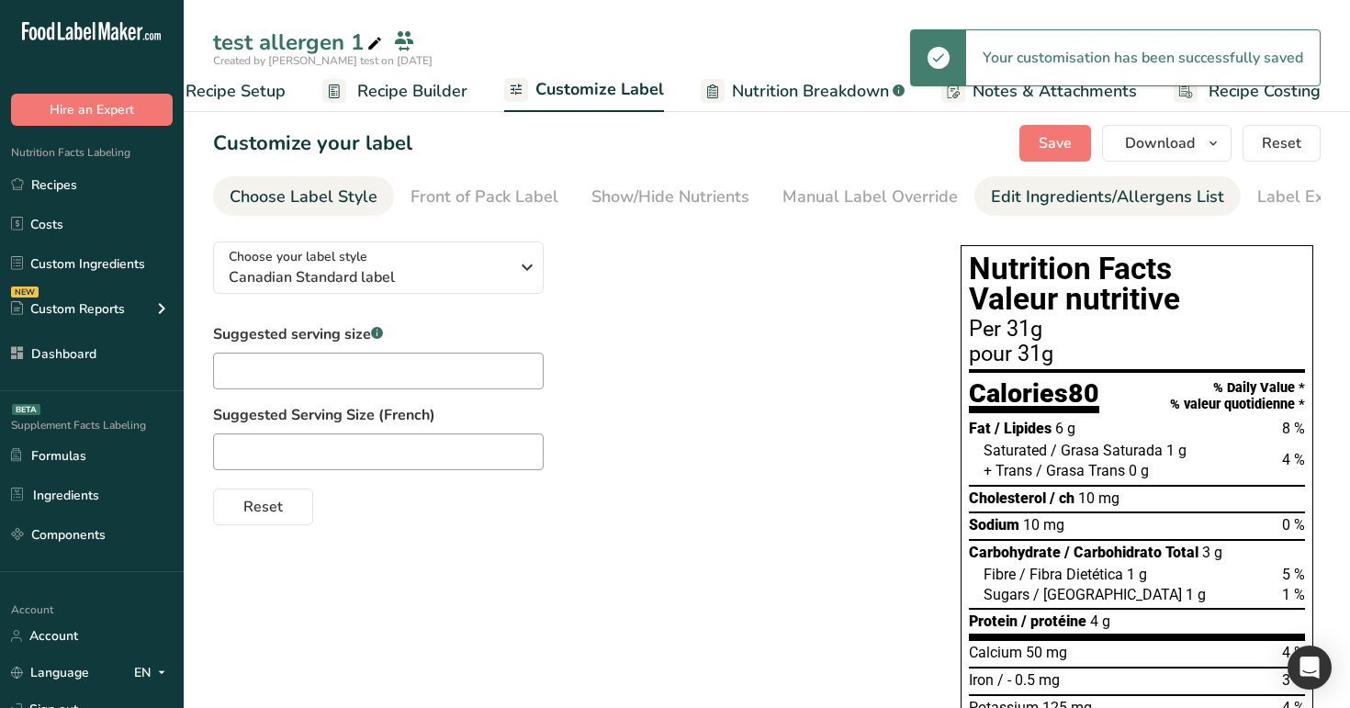
click at [1178, 201] on div "Edit Ingredients/Allergens List" at bounding box center [1107, 197] width 233 height 25
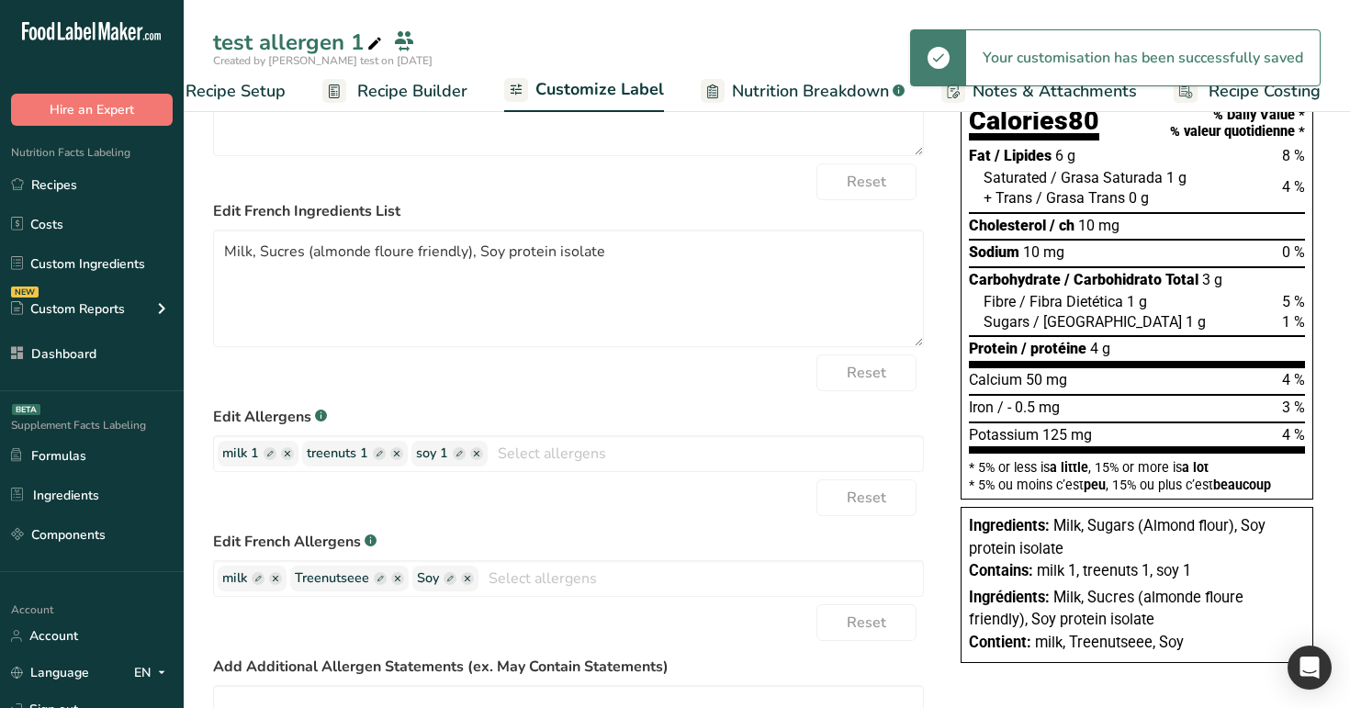
scroll to position [306, 0]
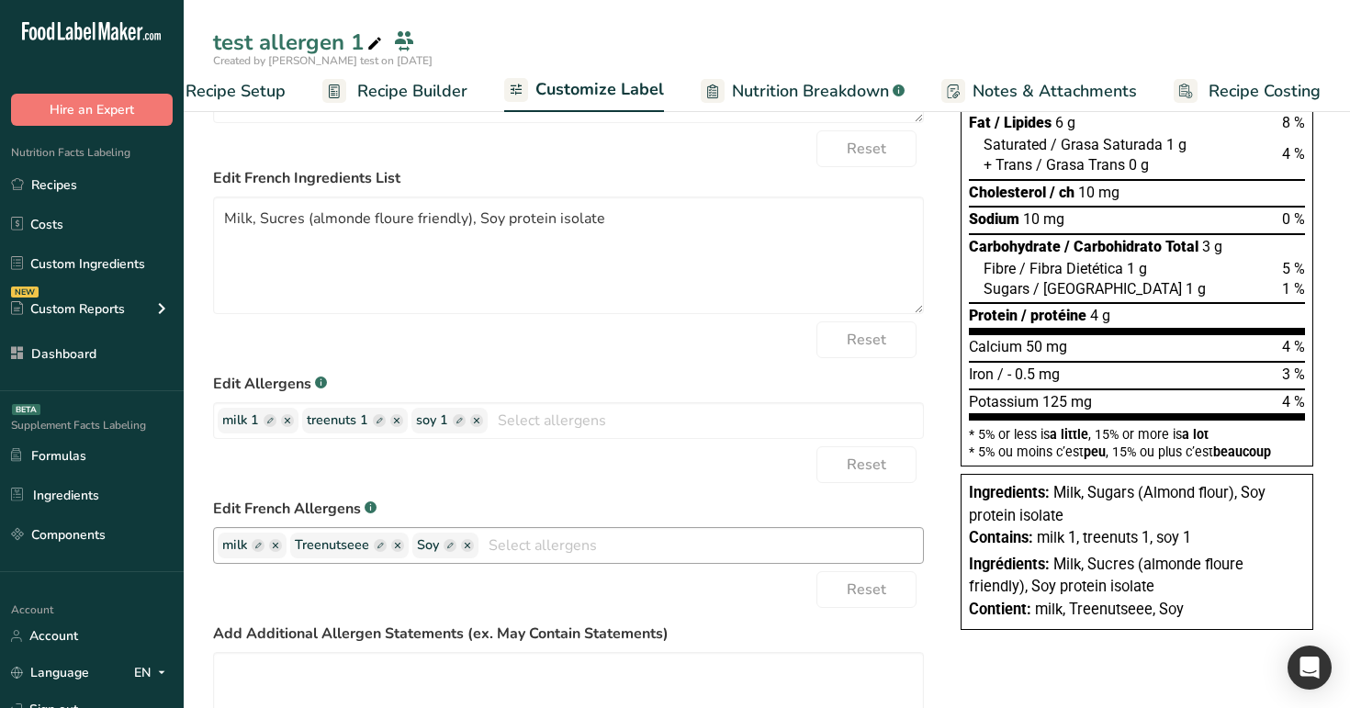
click at [259, 552] on rect "button" at bounding box center [258, 545] width 13 height 13
click at [296, 557] on input "text" at bounding box center [292, 545] width 140 height 24
type input "milk french"
click at [475, 548] on icon "button" at bounding box center [478, 546] width 6 height 6
click at [448, 552] on input "text" at bounding box center [462, 545] width 140 height 24
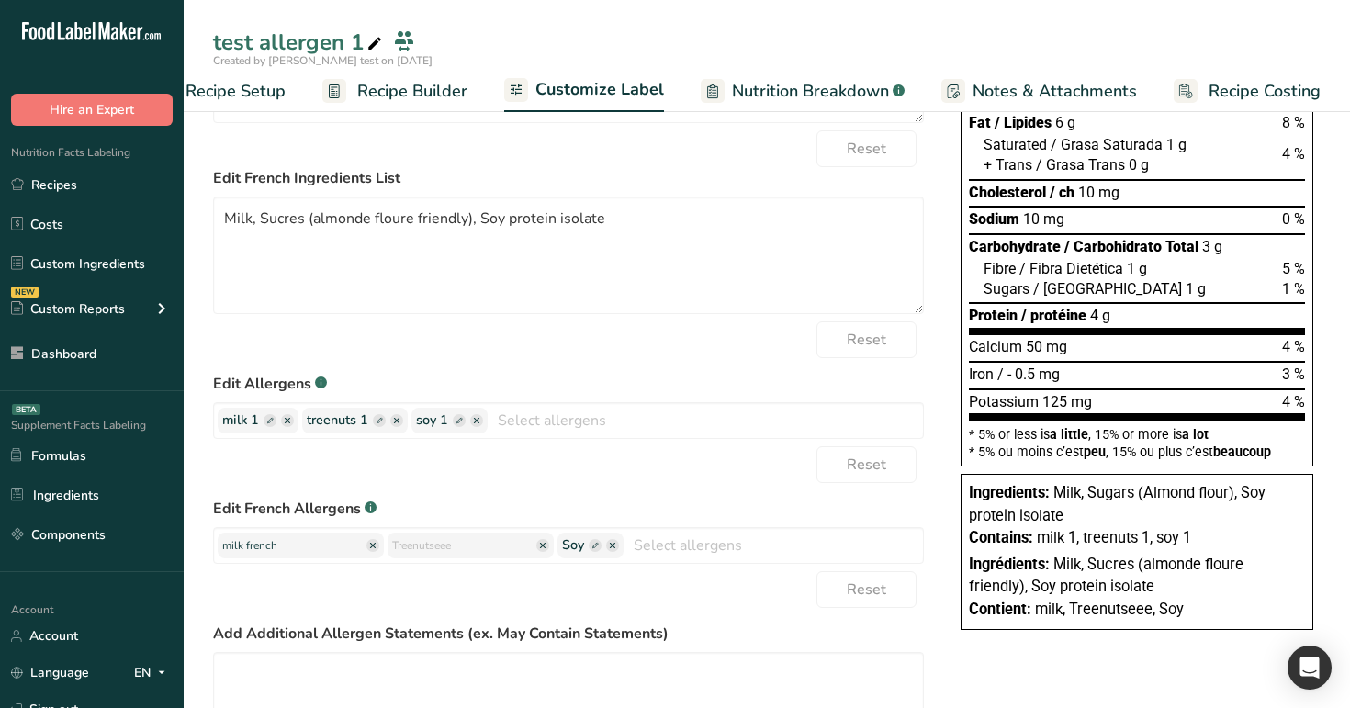
click at [550, 493] on form "* Note: Please keep in mind that if you make any future changes to your recipe,…" at bounding box center [568, 391] width 711 height 926
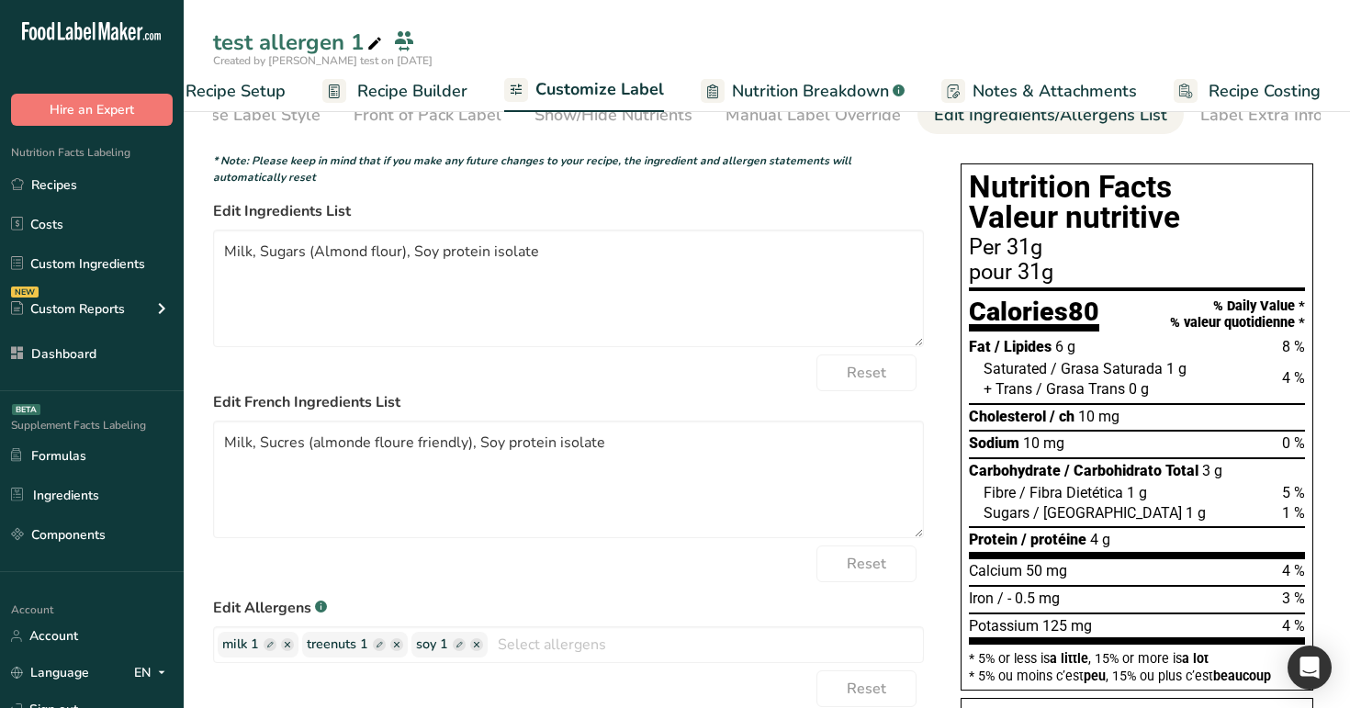
scroll to position [0, 0]
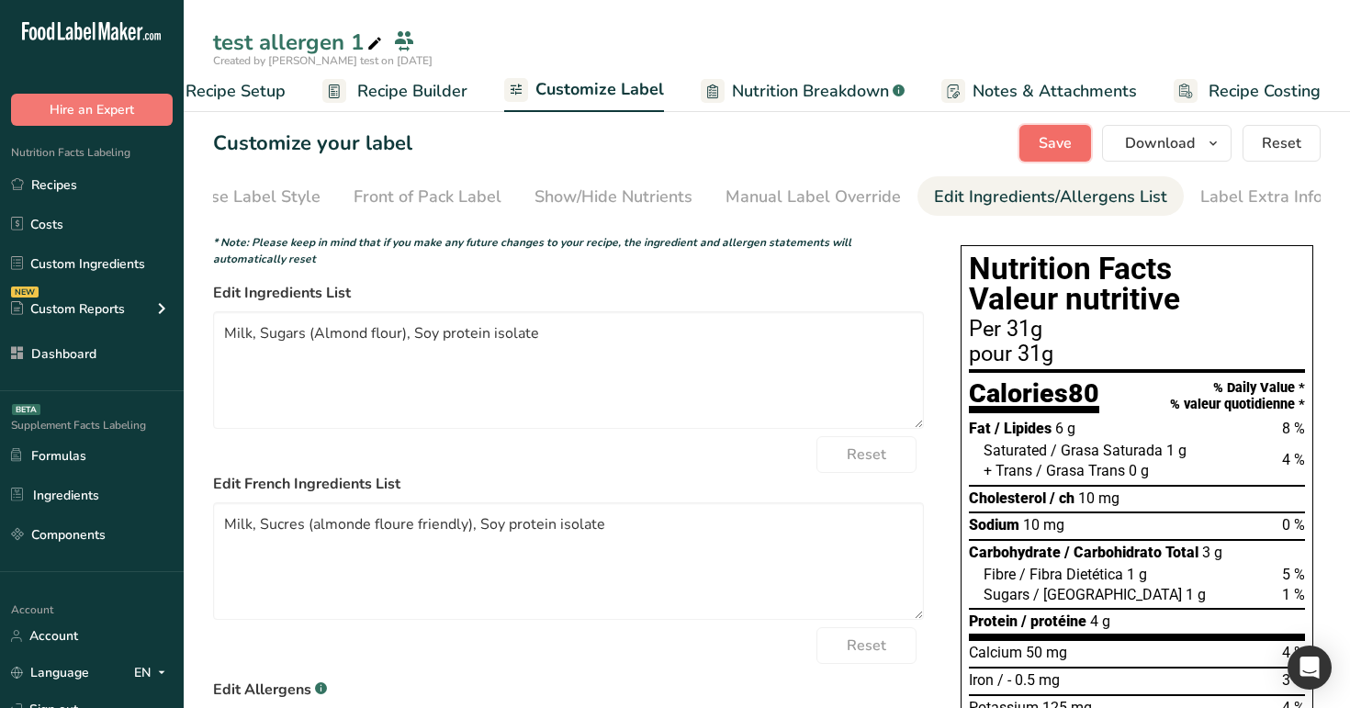
click at [1040, 156] on button "Save" at bounding box center [1055, 143] width 72 height 37
click at [388, 103] on link "Recipe Builder" at bounding box center [394, 91] width 145 height 41
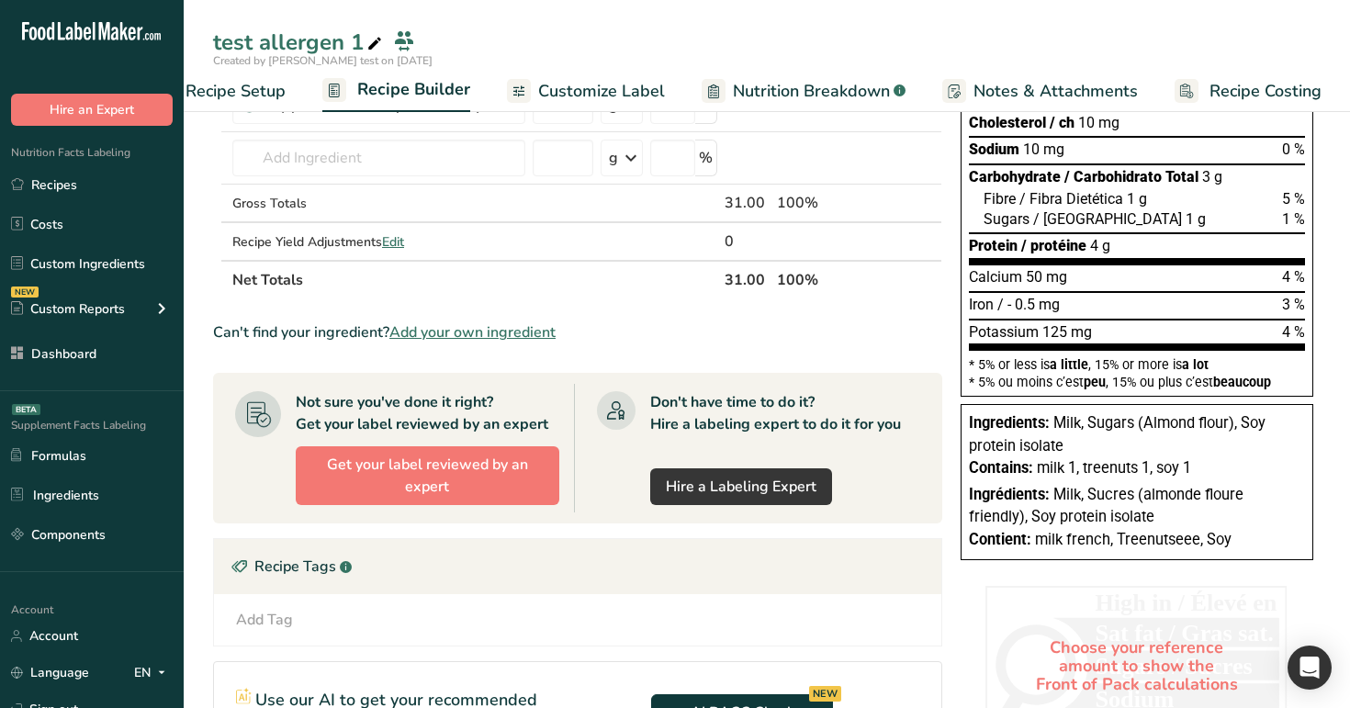
scroll to position [313, 0]
